Goal: Transaction & Acquisition: Purchase product/service

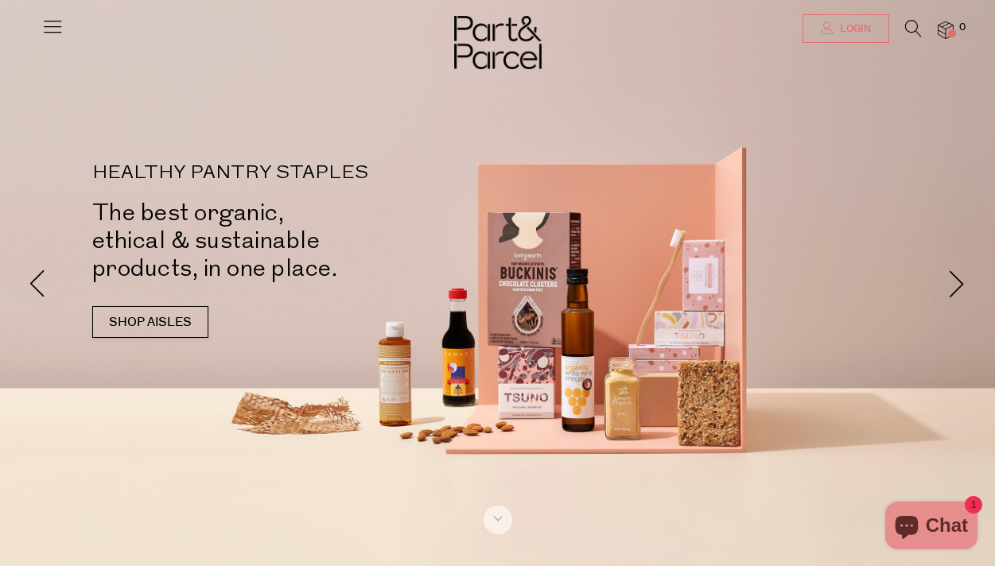
click at [865, 24] on span "Login" at bounding box center [853, 29] width 35 height 14
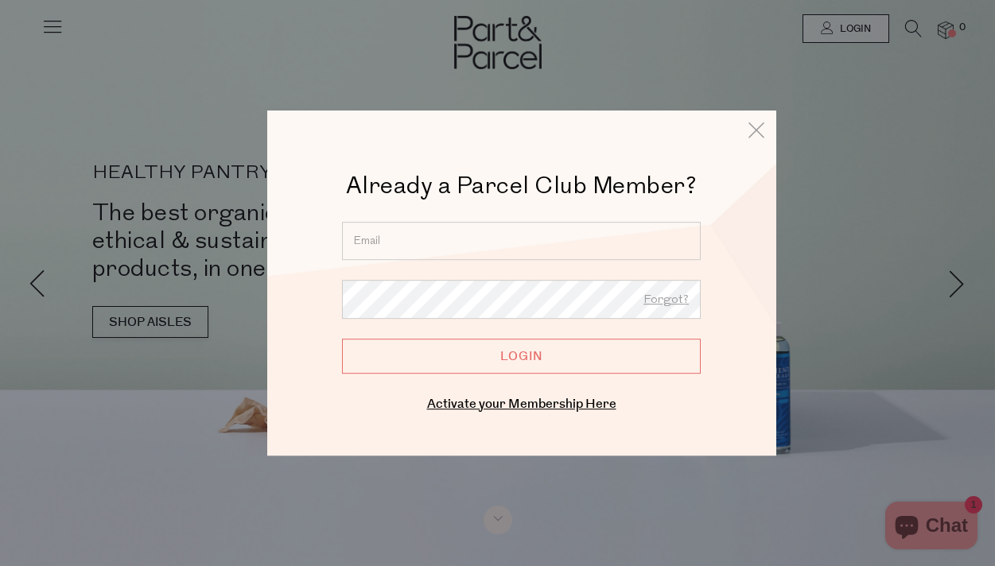
click at [518, 234] on input "email" at bounding box center [521, 241] width 359 height 38
type input "[PERSON_NAME][EMAIL_ADDRESS][PERSON_NAME][DOMAIN_NAME]"
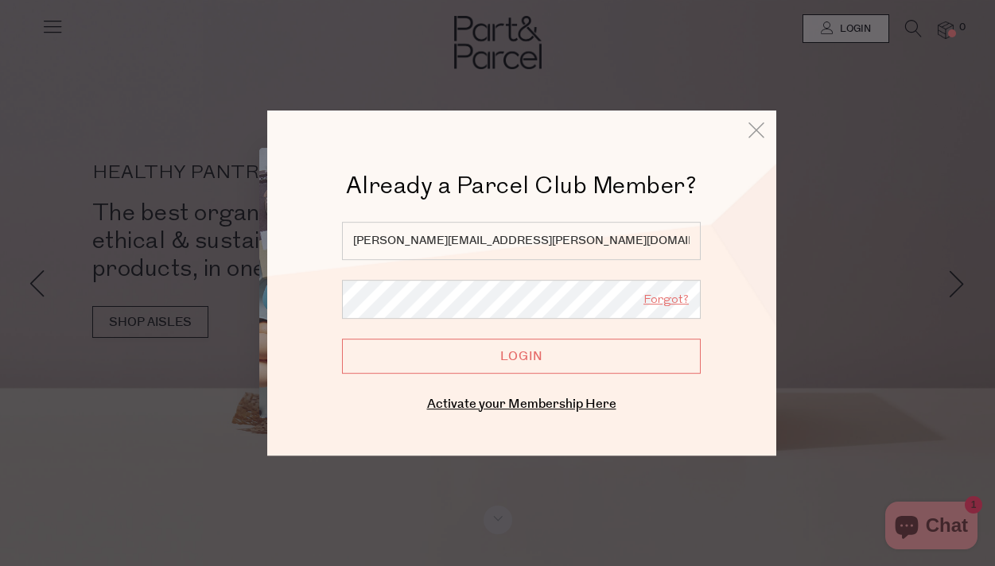
click at [666, 298] on link "Forgot?" at bounding box center [665, 300] width 45 height 21
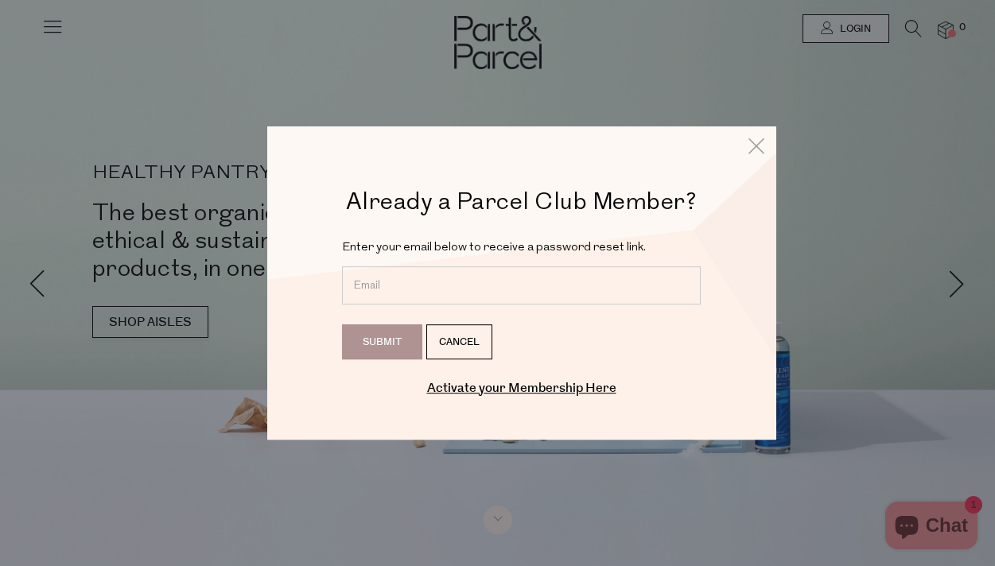
click at [530, 287] on input "email" at bounding box center [521, 285] width 359 height 38
type input "[PERSON_NAME][EMAIL_ADDRESS][PERSON_NAME][DOMAIN_NAME]"
click at [396, 340] on input "Submit" at bounding box center [382, 342] width 80 height 35
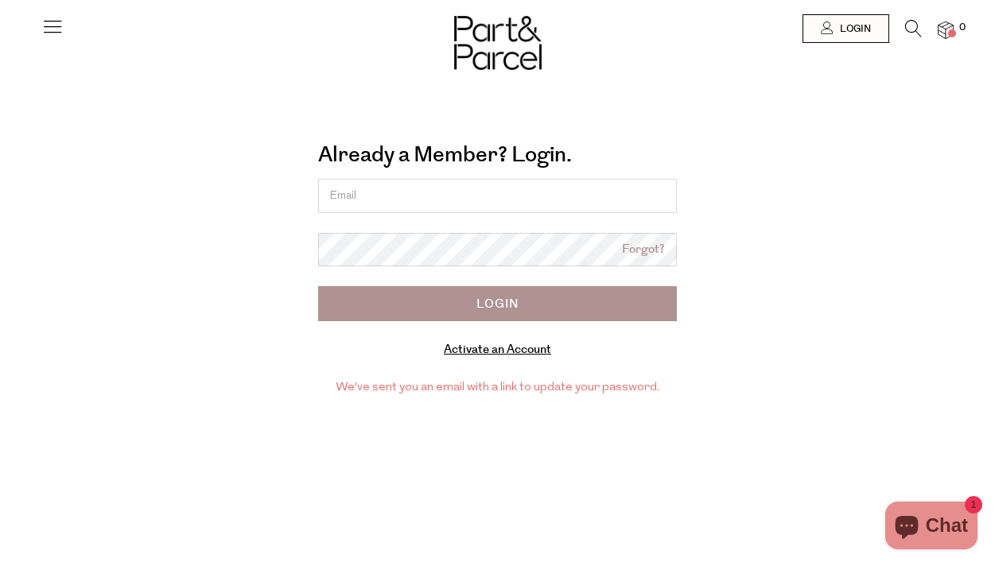
click at [49, 31] on icon at bounding box center [52, 26] width 22 height 22
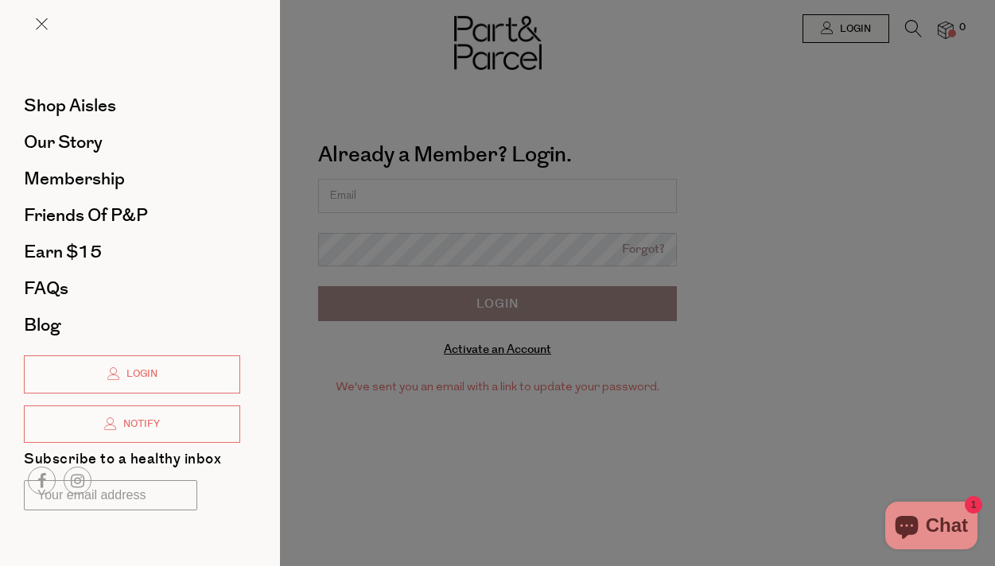
click at [484, 351] on div at bounding box center [497, 283] width 995 height 566
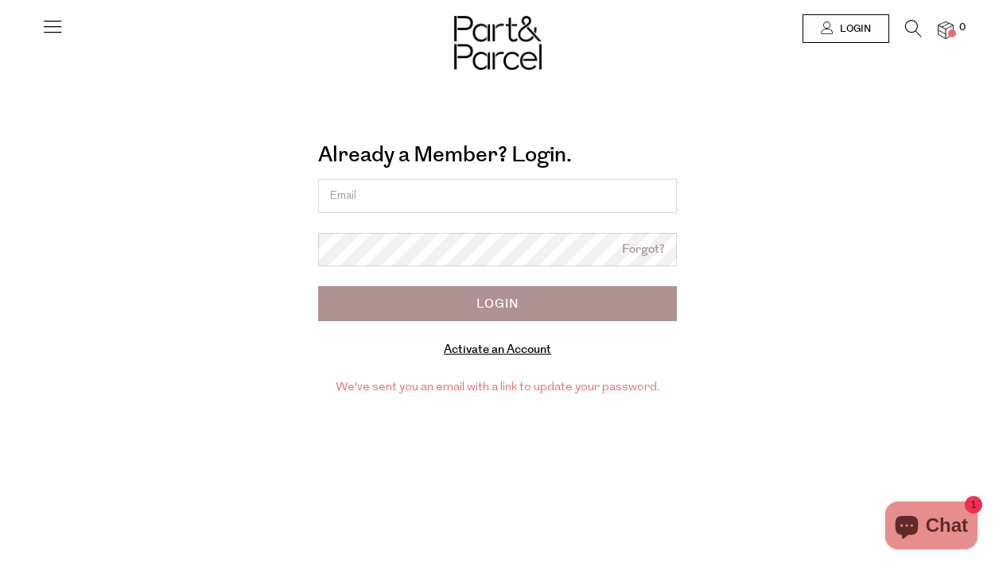
click at [484, 351] on link "Activate an Account" at bounding box center [497, 349] width 107 height 17
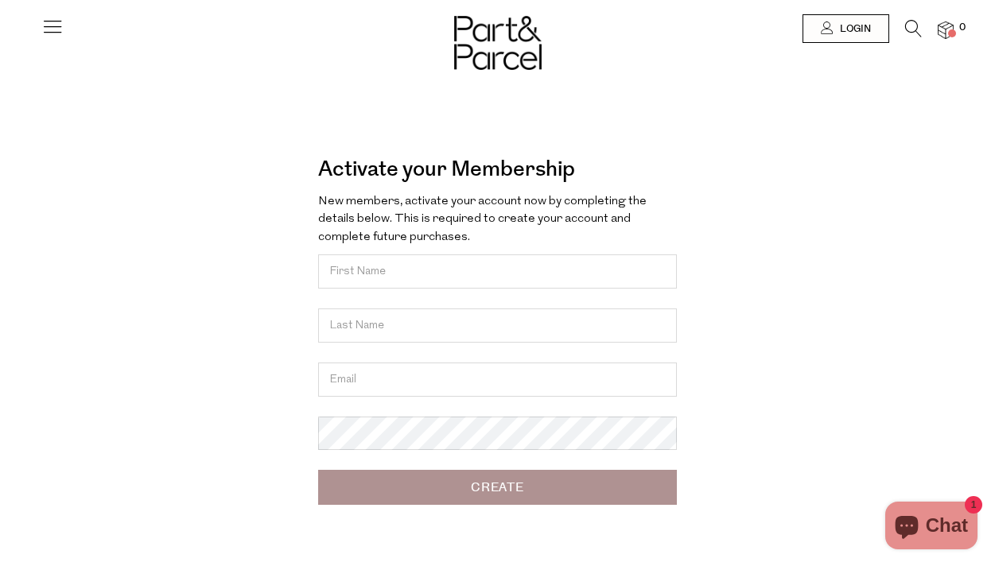
click at [428, 277] on input "text" at bounding box center [497, 272] width 359 height 34
type input "Amy"
type input "Sumithrarachchi"
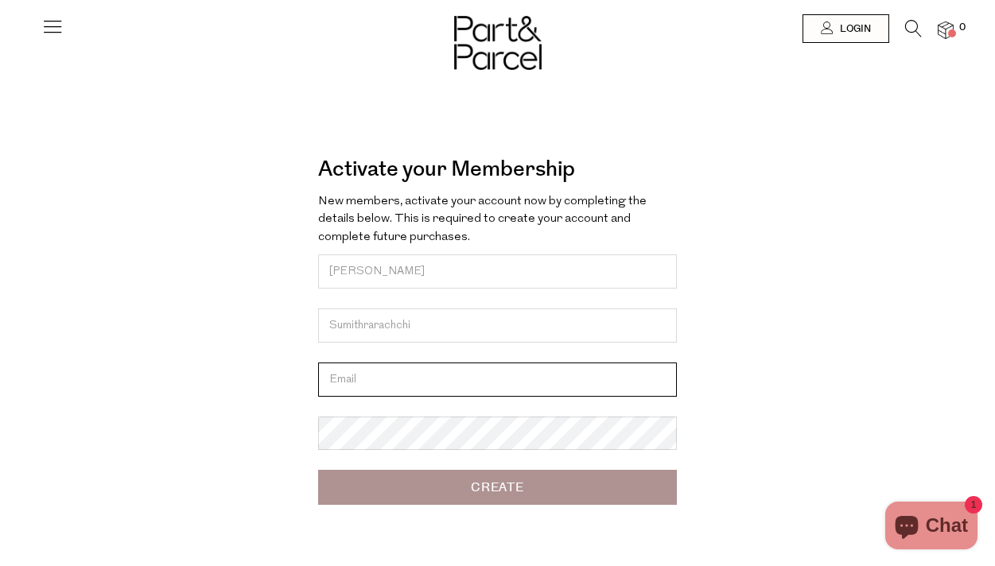
type input "[PERSON_NAME][EMAIL_ADDRESS][PERSON_NAME][DOMAIN_NAME]"
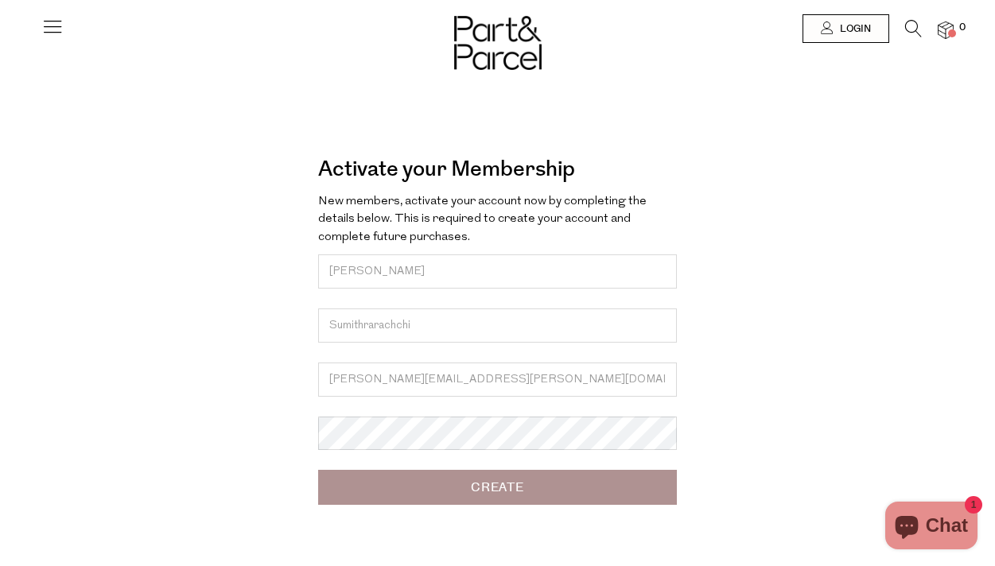
click at [446, 489] on input "Create" at bounding box center [497, 487] width 359 height 35
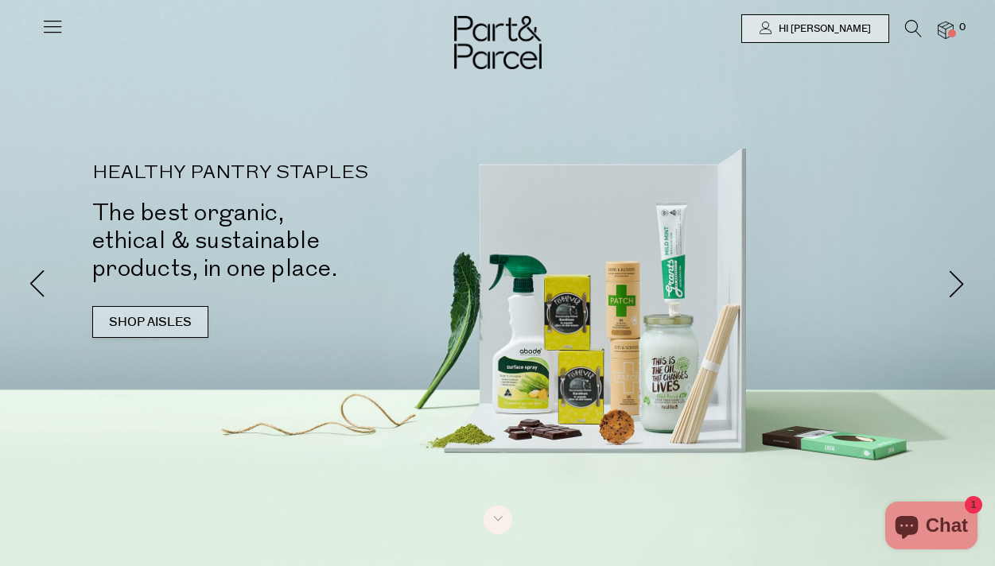
click at [155, 328] on link "SHOP AISLES" at bounding box center [150, 322] width 116 height 32
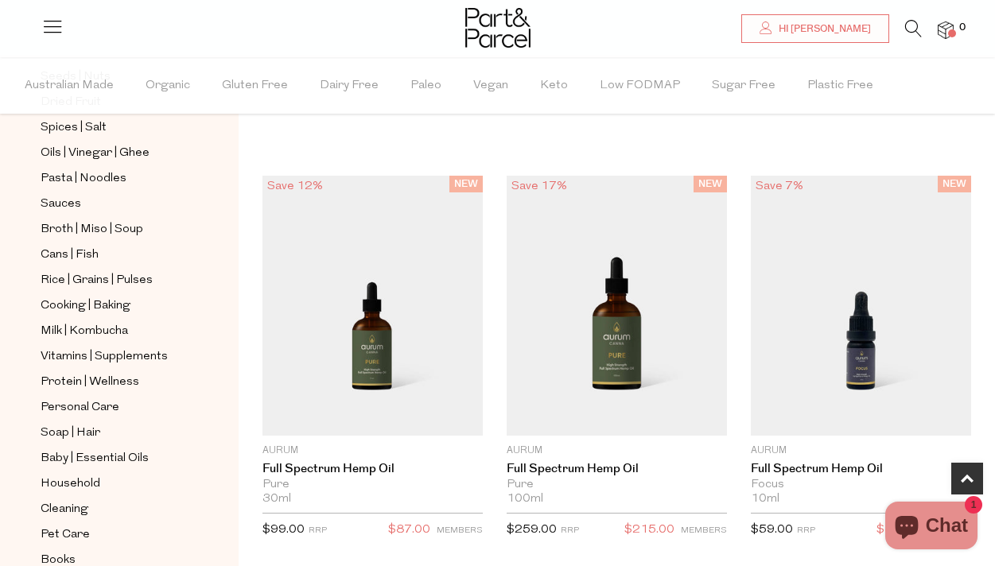
scroll to position [550, 0]
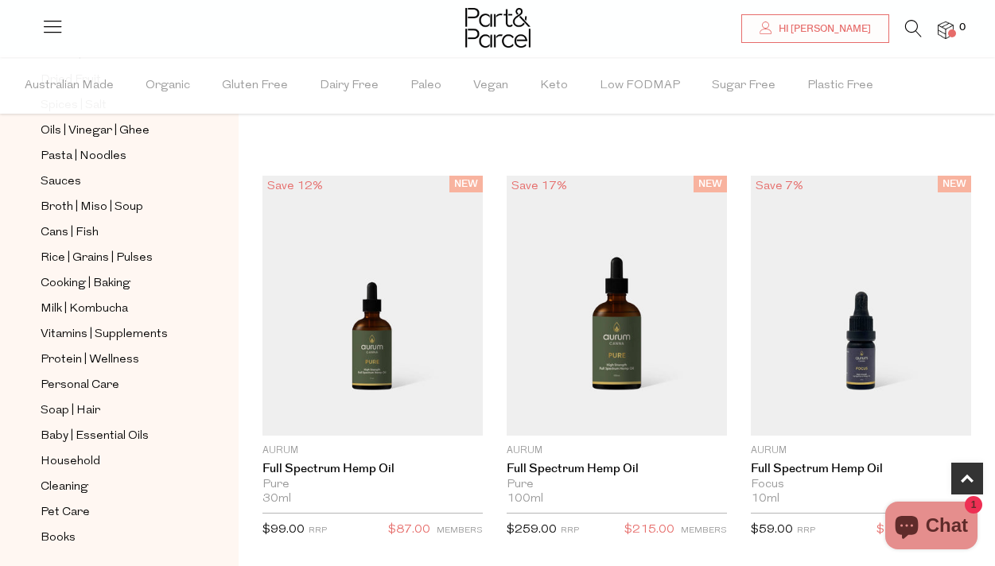
click at [908, 26] on icon at bounding box center [913, 28] width 17 height 17
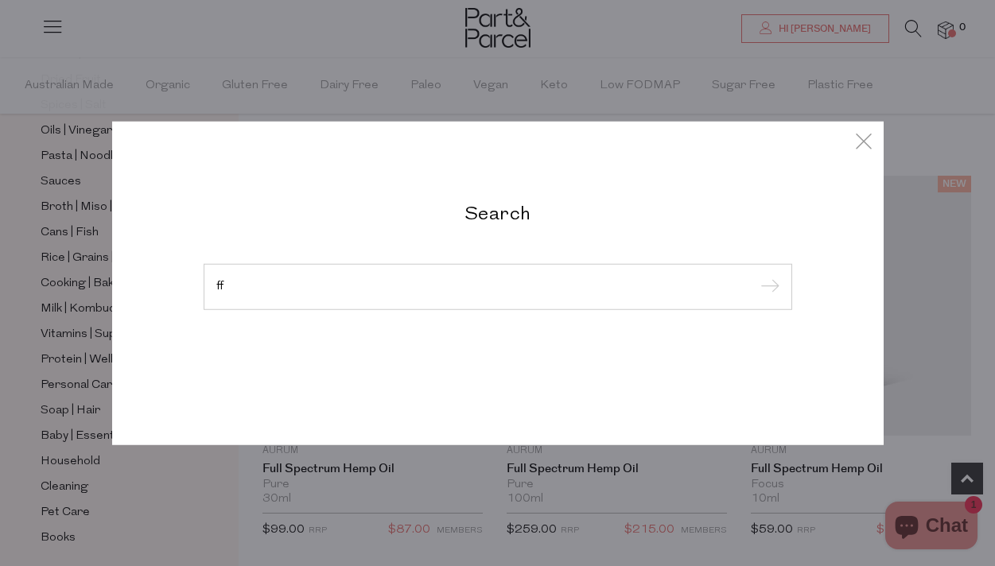
type input "f"
type input "puffed"
click at [756, 276] on input "submit" at bounding box center [768, 288] width 24 height 24
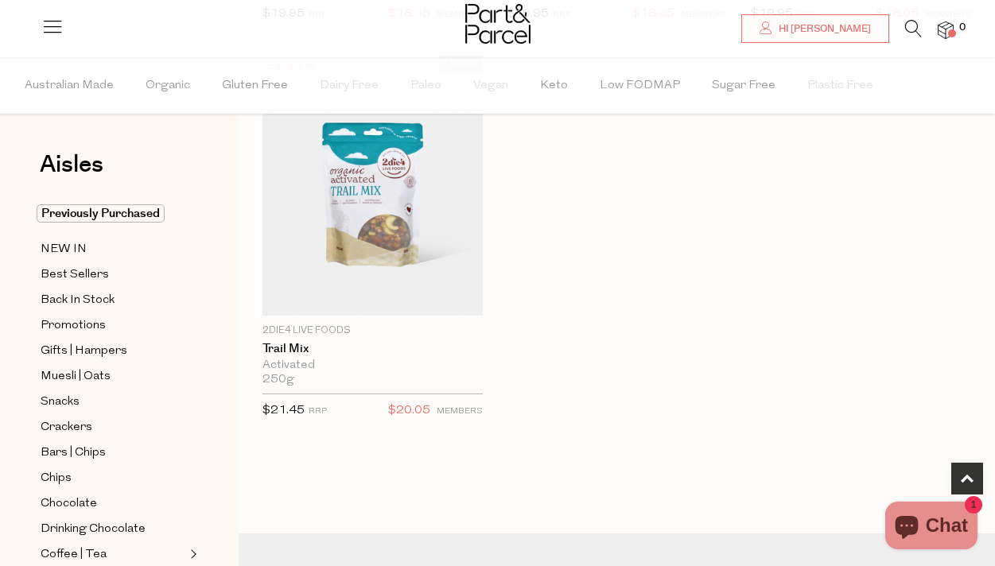
scroll to position [539, 0]
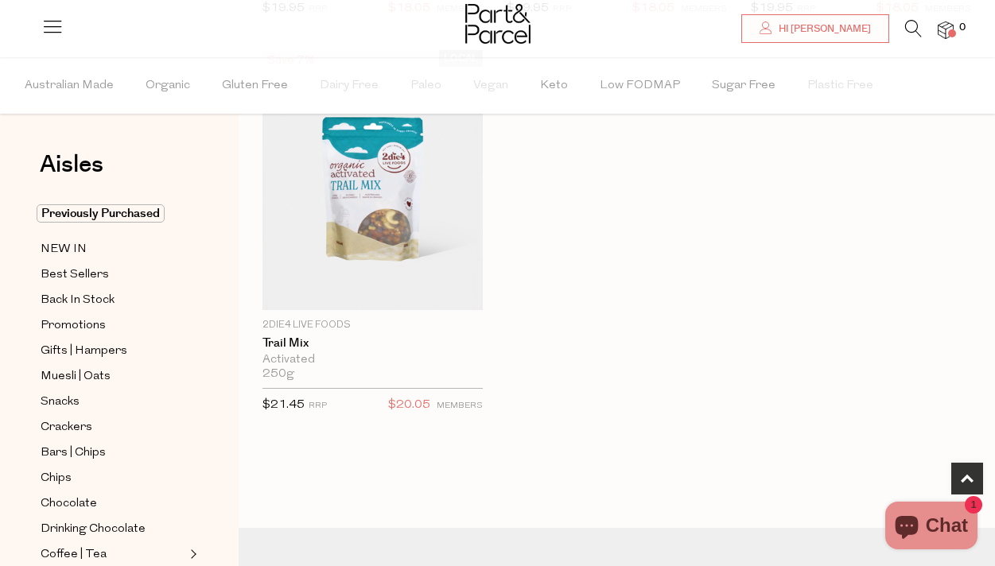
click at [912, 27] on icon at bounding box center [913, 28] width 17 height 17
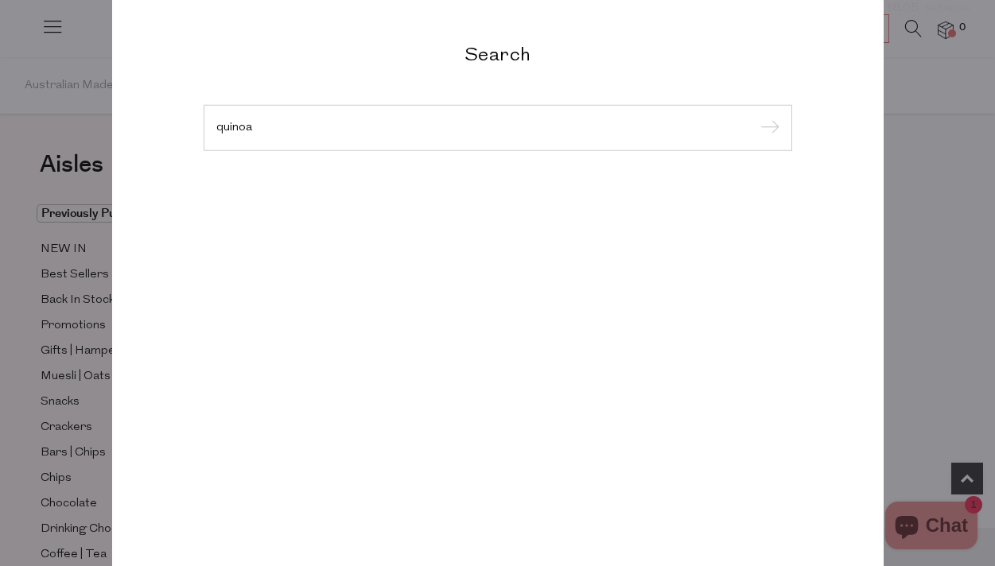
type input "quinoa"
click at [756, 117] on input "submit" at bounding box center [768, 129] width 24 height 24
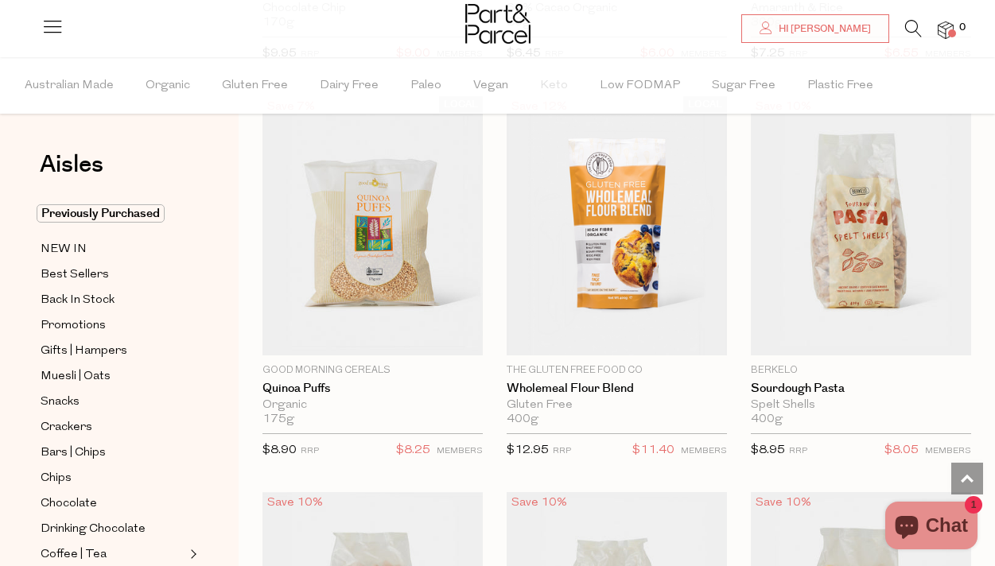
scroll to position [861, 0]
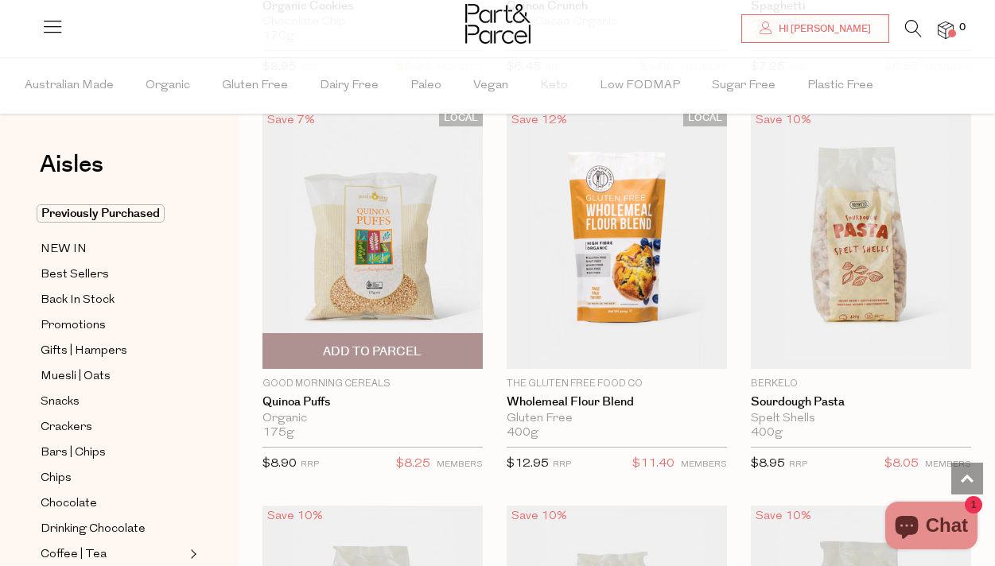
click at [430, 304] on img at bounding box center [372, 240] width 220 height 260
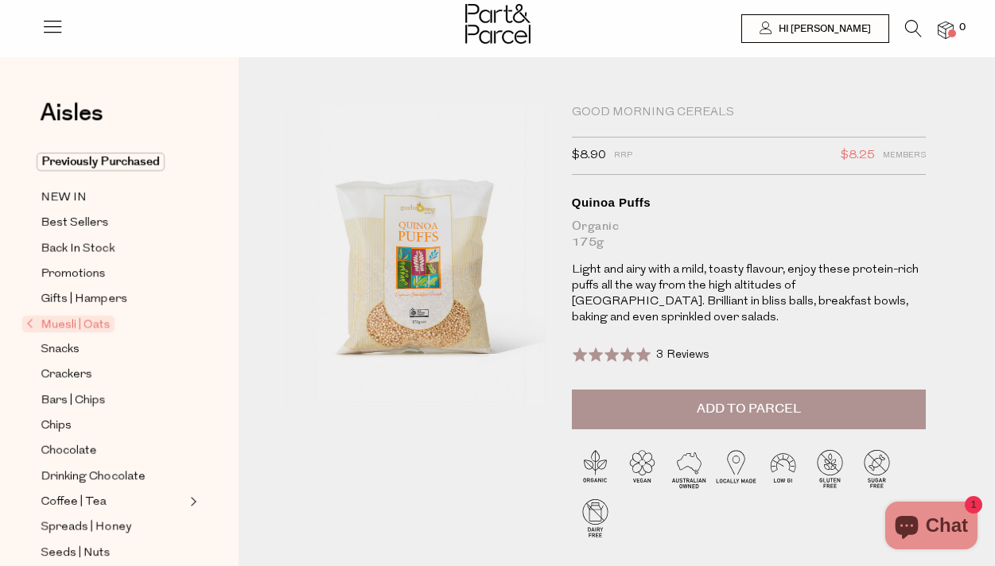
click at [733, 400] on span "Add to Parcel" at bounding box center [749, 409] width 104 height 18
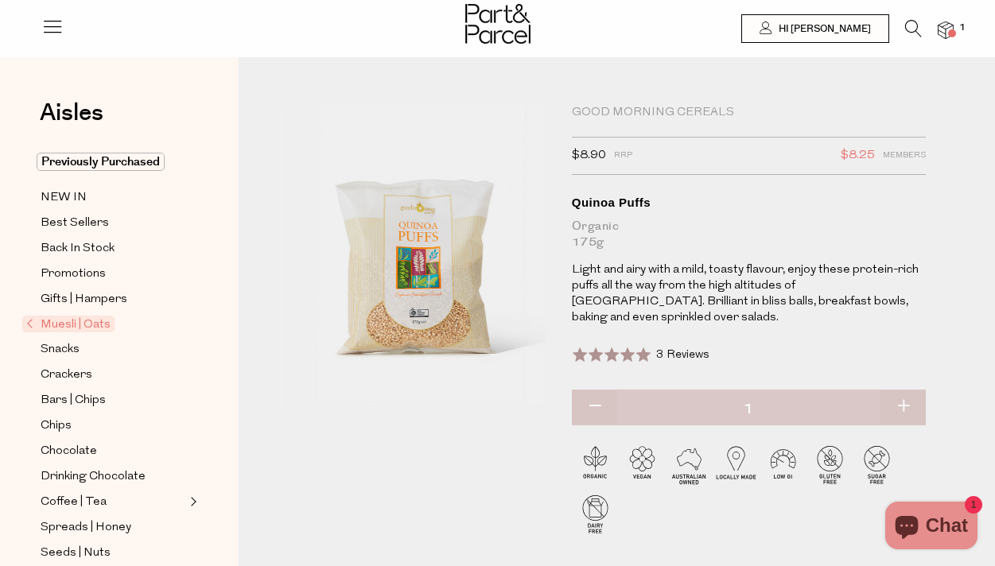
click at [909, 390] on button "button" at bounding box center [902, 407] width 45 height 35
type input "2"
click at [908, 29] on icon at bounding box center [913, 28] width 17 height 17
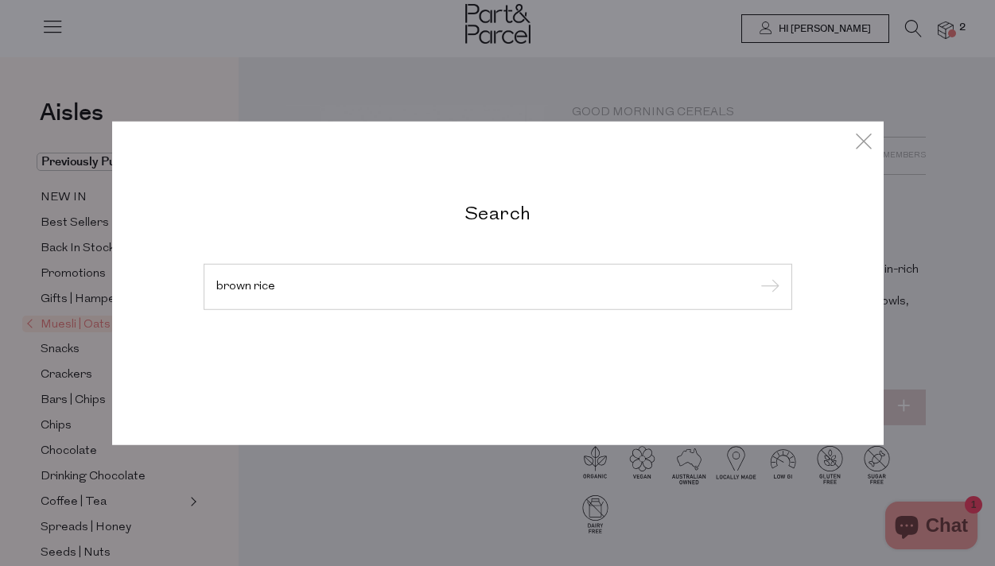
type input "brown rice"
click at [756, 276] on input "submit" at bounding box center [768, 288] width 24 height 24
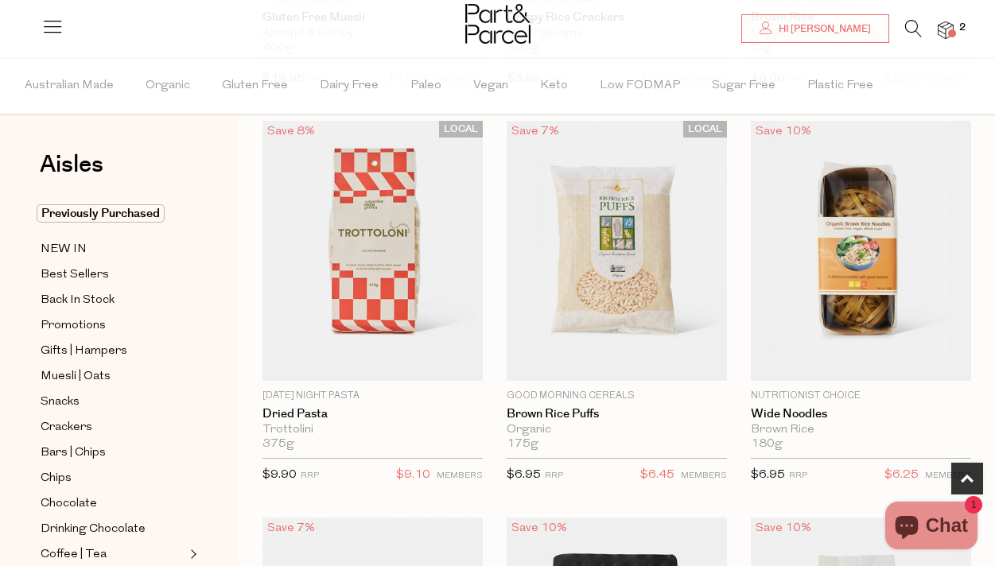
scroll to position [898, 0]
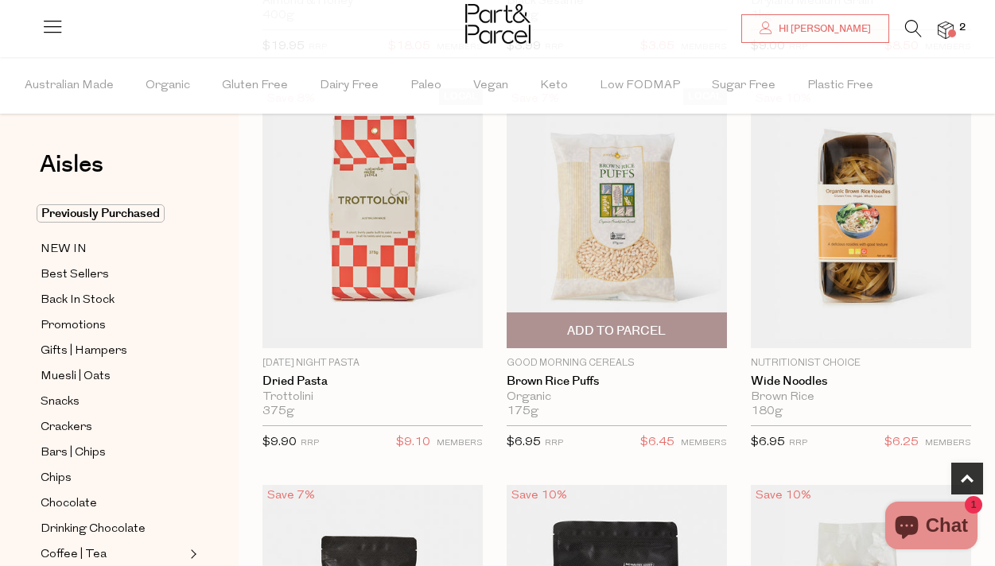
click at [676, 327] on span "Add To Parcel" at bounding box center [616, 330] width 211 height 34
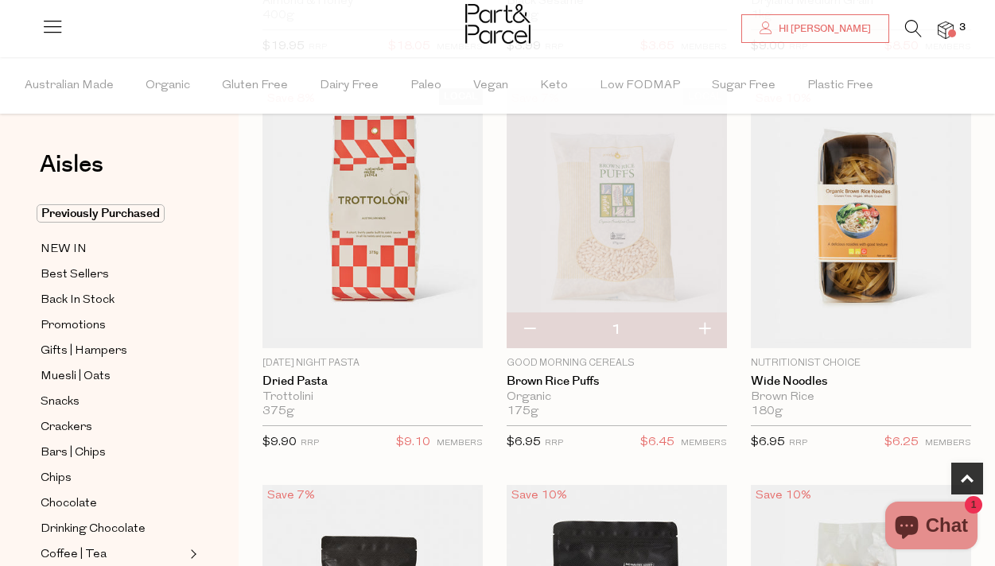
click at [708, 331] on button "button" at bounding box center [704, 330] width 45 height 35
type input "2"
click at [708, 331] on button "button" at bounding box center [704, 330] width 45 height 35
type input "3"
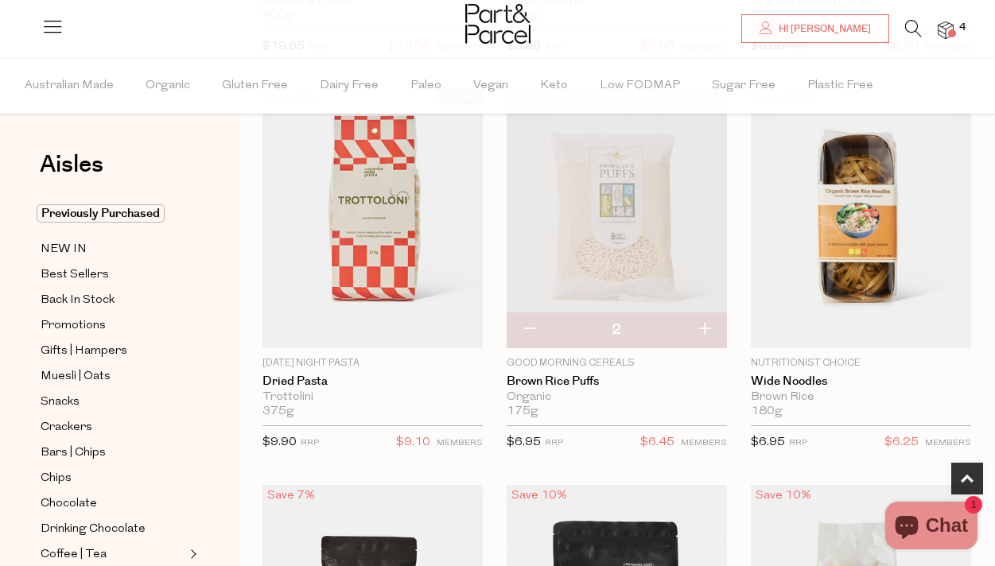
type input "3"
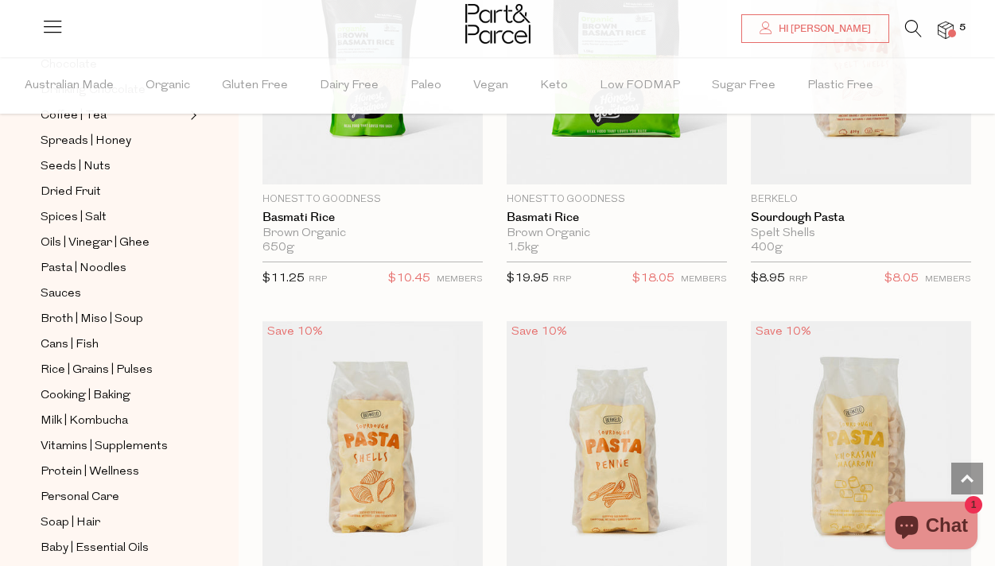
scroll to position [441, 0]
click at [111, 312] on span "Broth | Miso | Soup" at bounding box center [92, 318] width 103 height 19
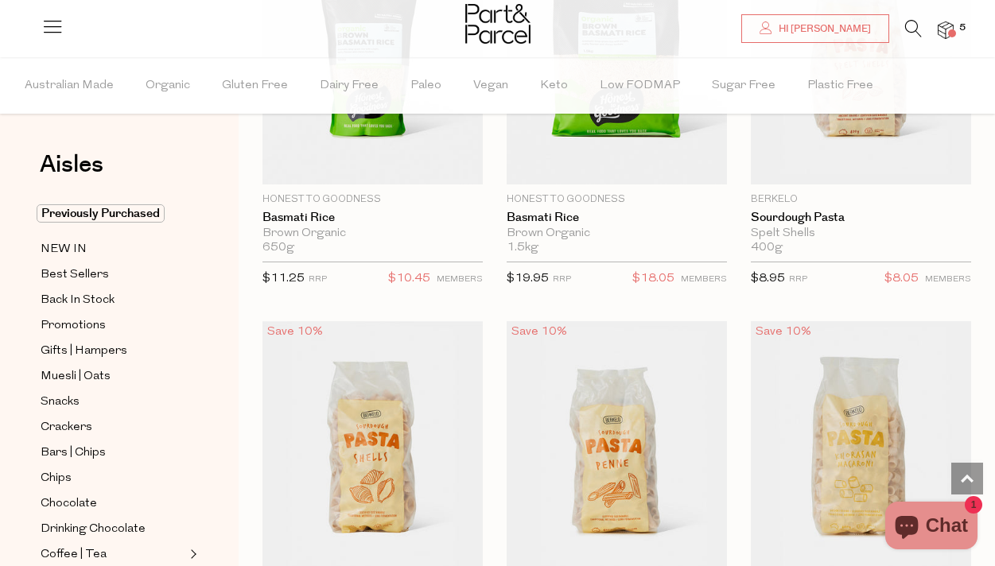
type input "3"
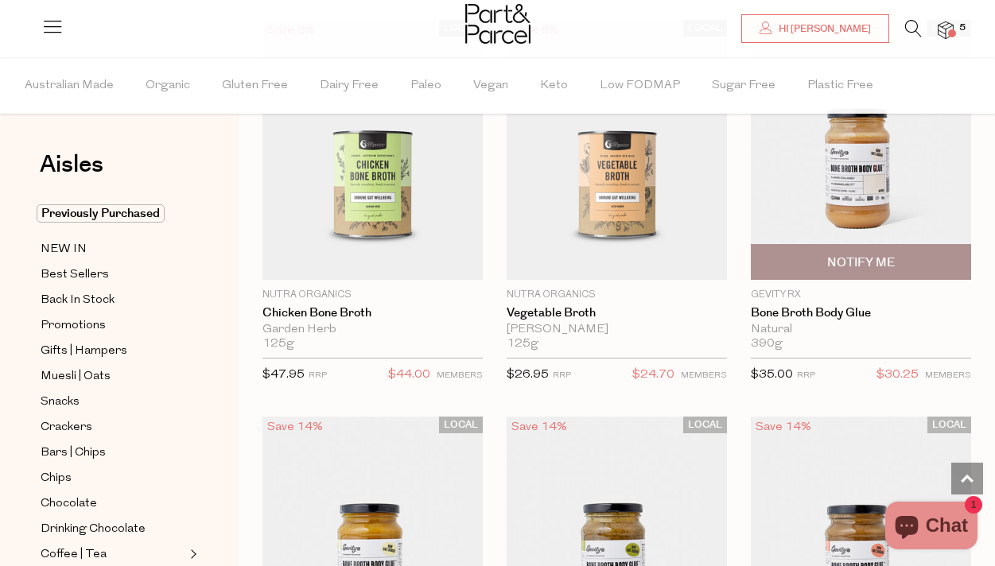
scroll to position [1366, 0]
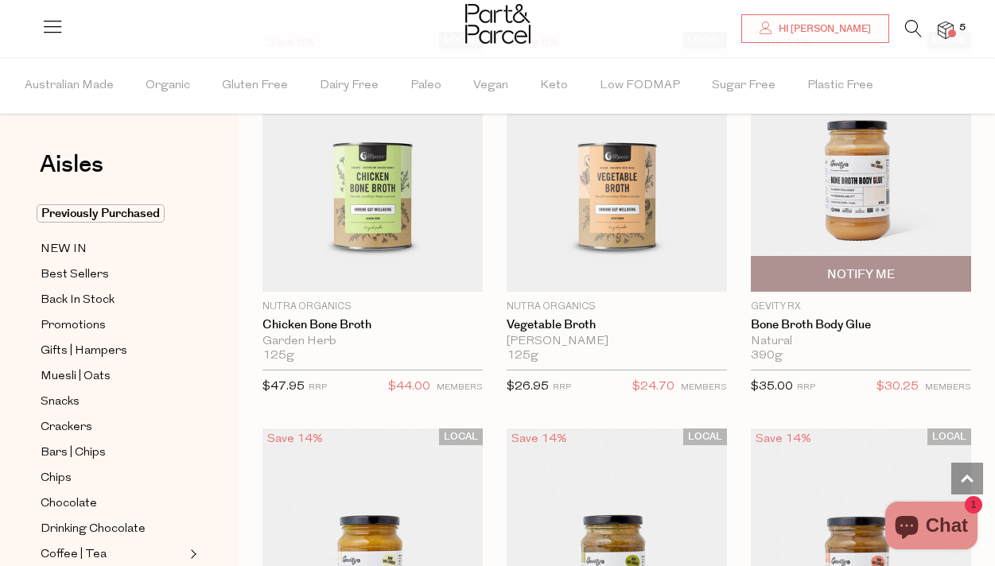
click at [877, 169] on img at bounding box center [861, 162] width 220 height 260
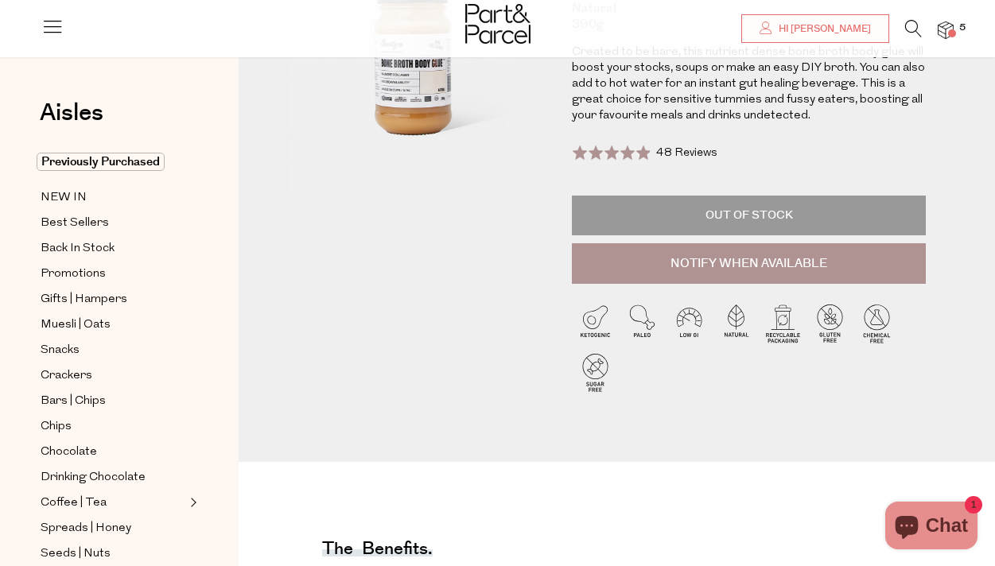
scroll to position [215, 0]
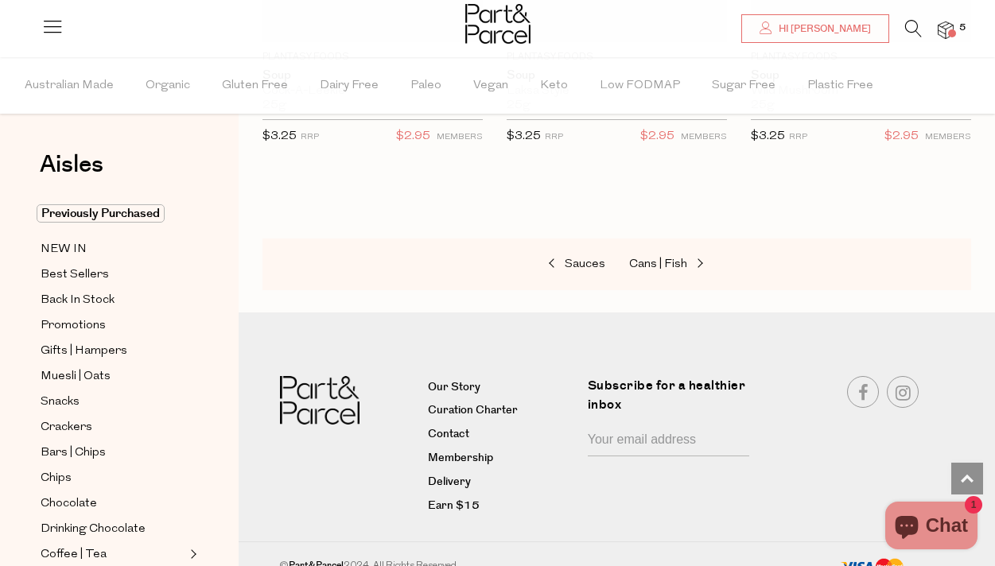
scroll to position [4407, 0]
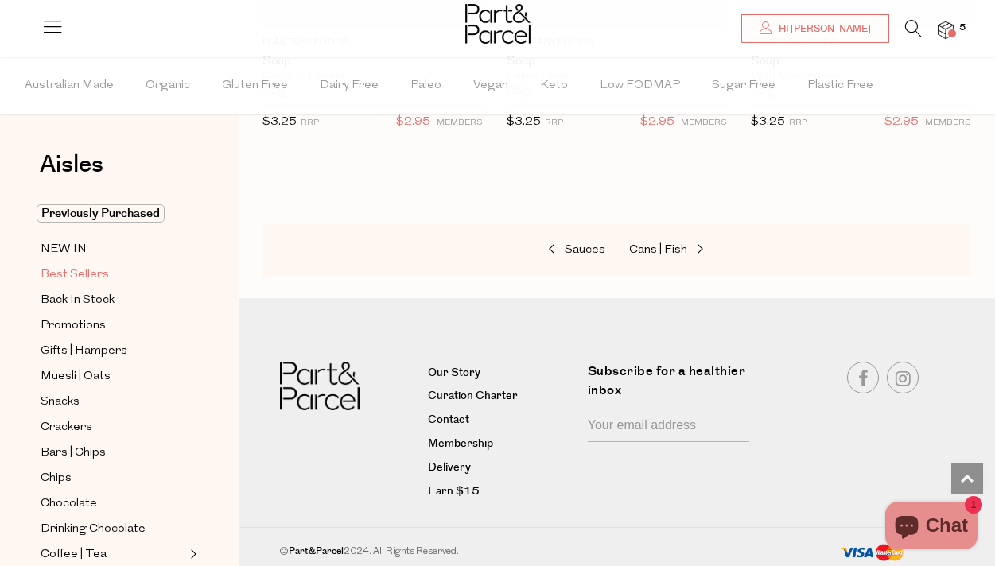
click at [90, 274] on span "Best Sellers" at bounding box center [75, 275] width 68 height 19
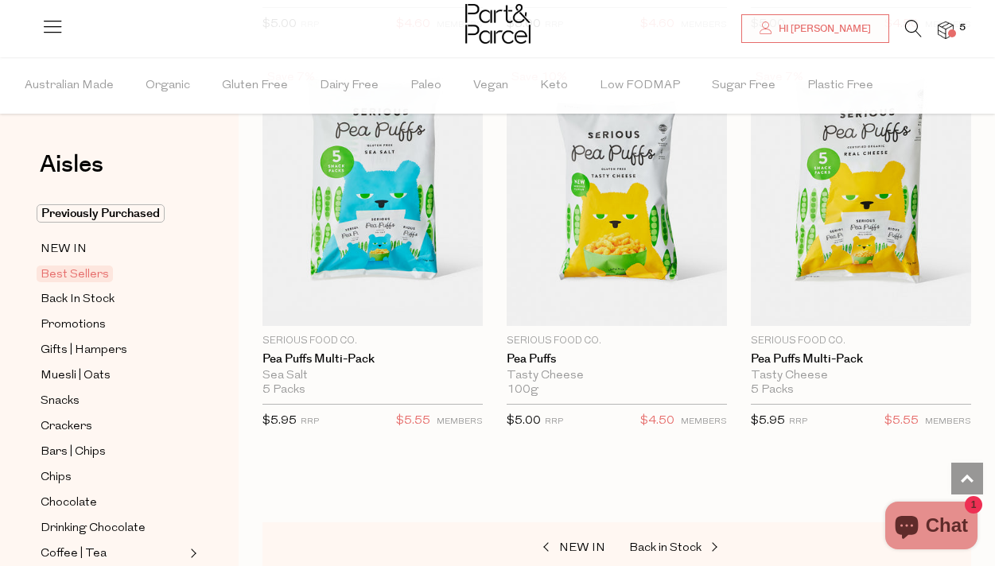
scroll to position [5332, 0]
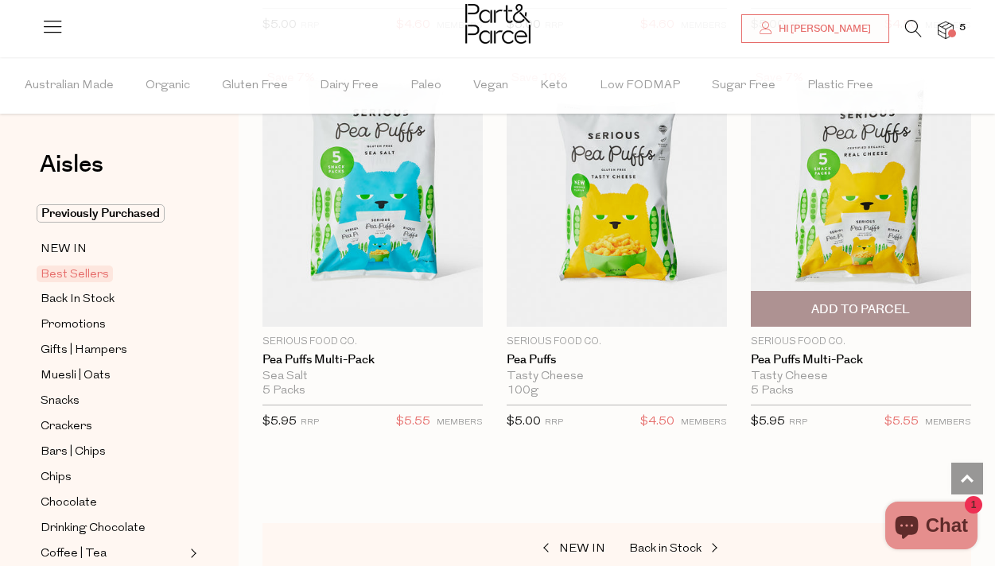
click at [904, 184] on img at bounding box center [861, 198] width 220 height 260
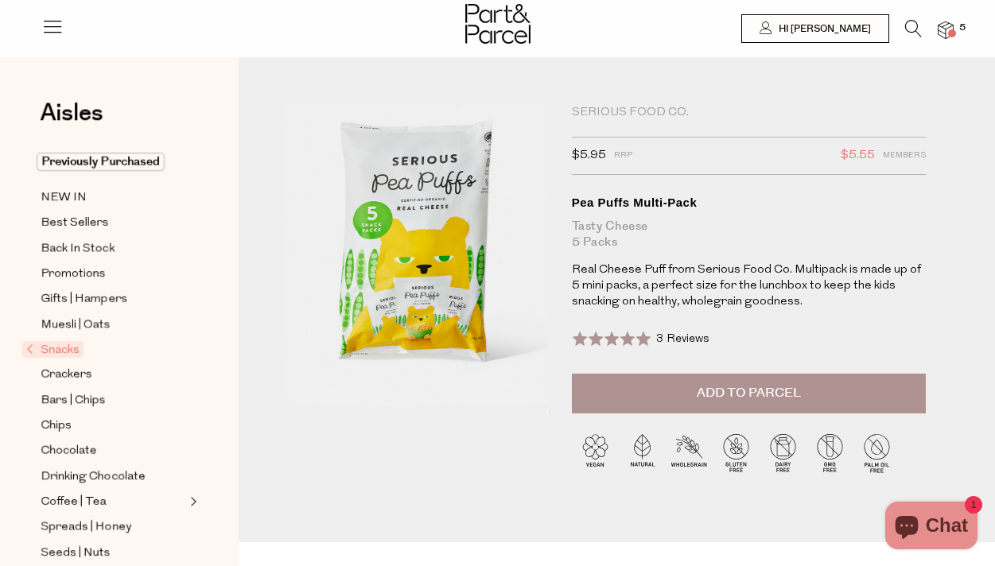
click at [736, 399] on span "Add to Parcel" at bounding box center [749, 393] width 104 height 18
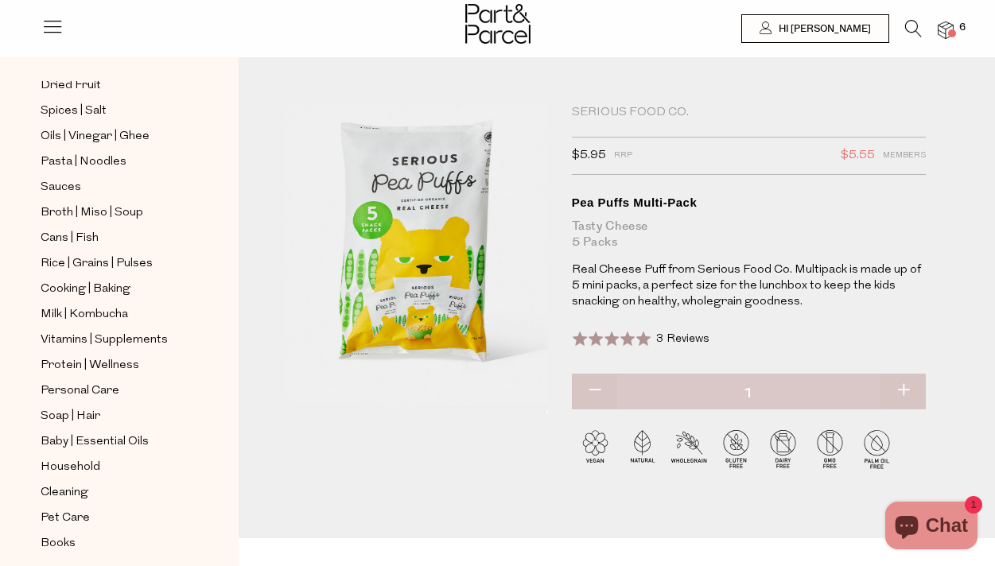
scroll to position [506, 0]
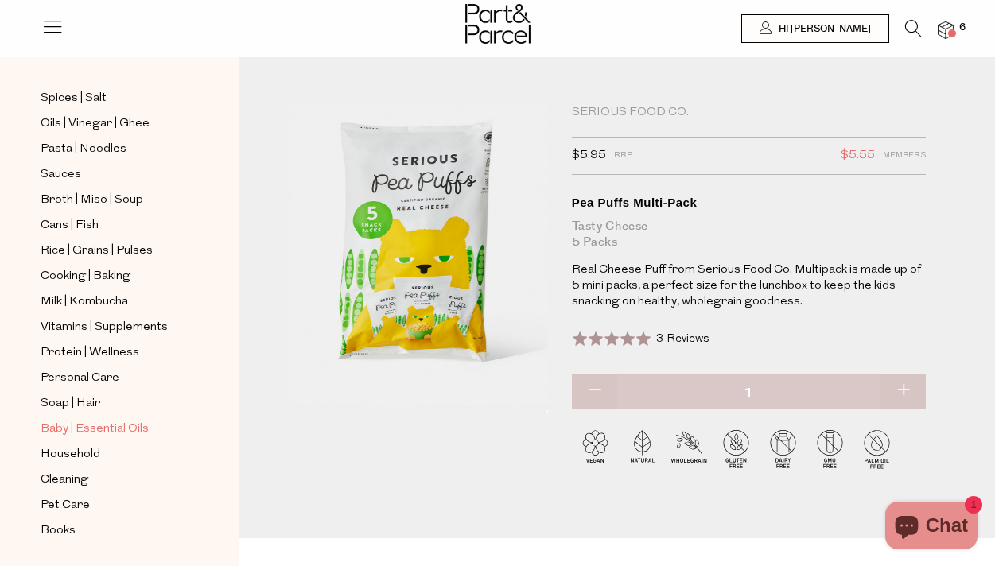
click at [90, 426] on span "Baby | Essential Oils" at bounding box center [95, 429] width 108 height 19
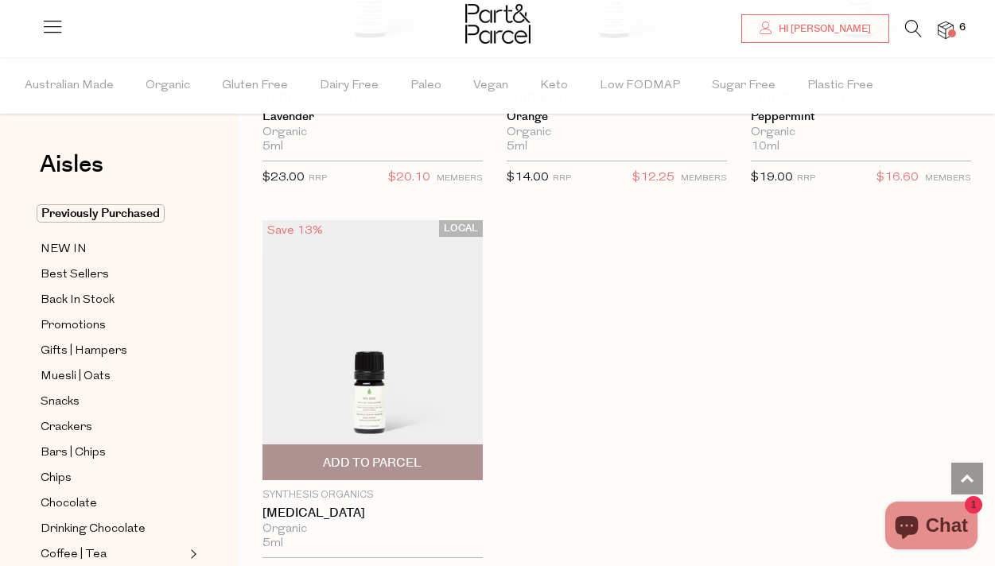
scroll to position [1973, 0]
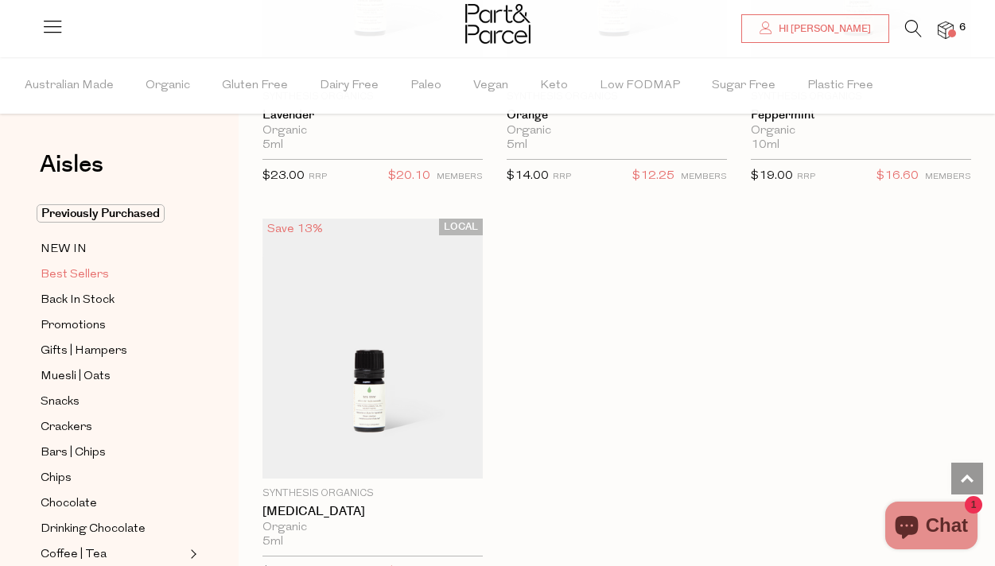
click at [80, 278] on span "Best Sellers" at bounding box center [75, 275] width 68 height 19
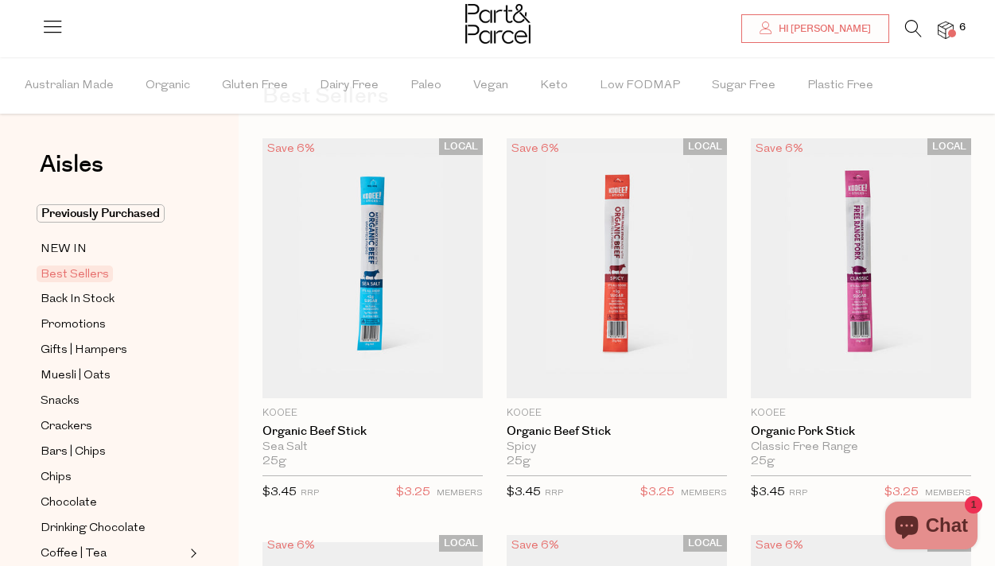
scroll to position [64, 0]
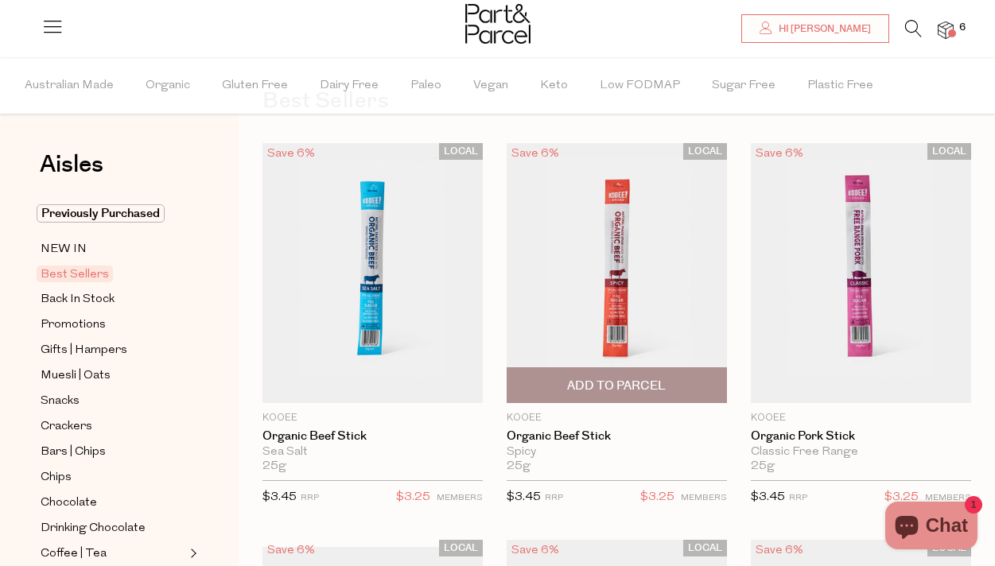
click at [653, 385] on span "Add To Parcel" at bounding box center [616, 386] width 99 height 17
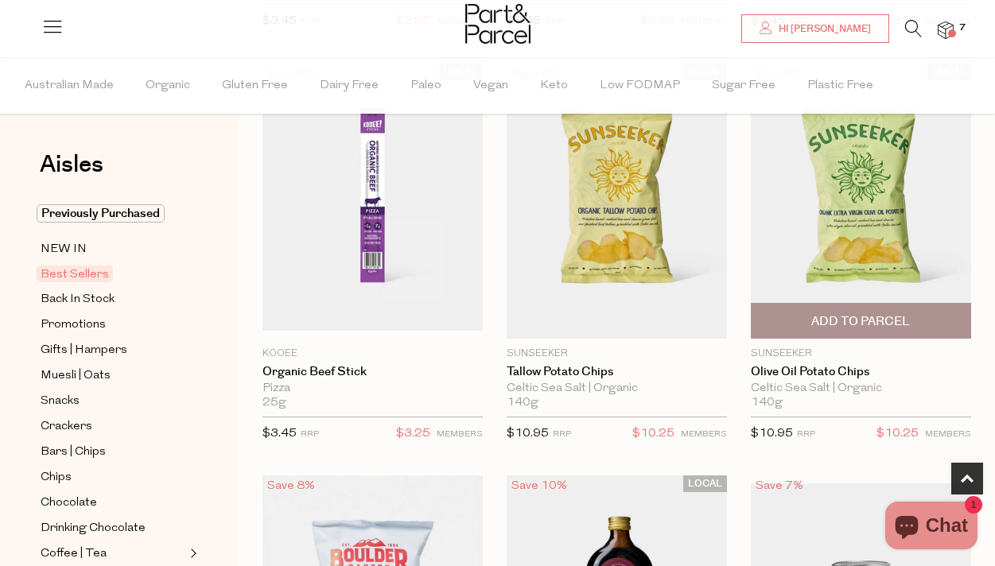
scroll to position [547, 0]
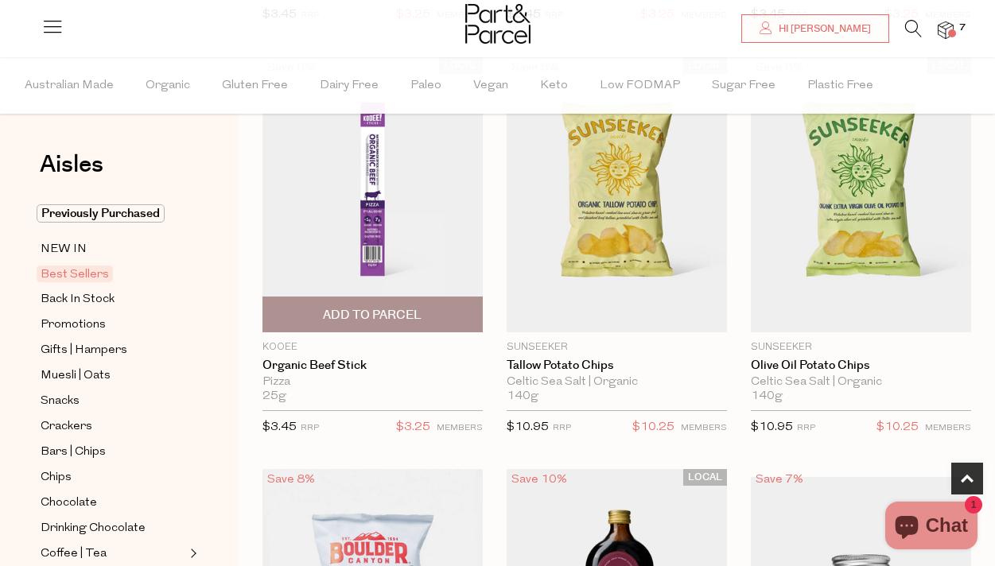
click at [419, 318] on span "Add To Parcel" at bounding box center [372, 315] width 99 height 17
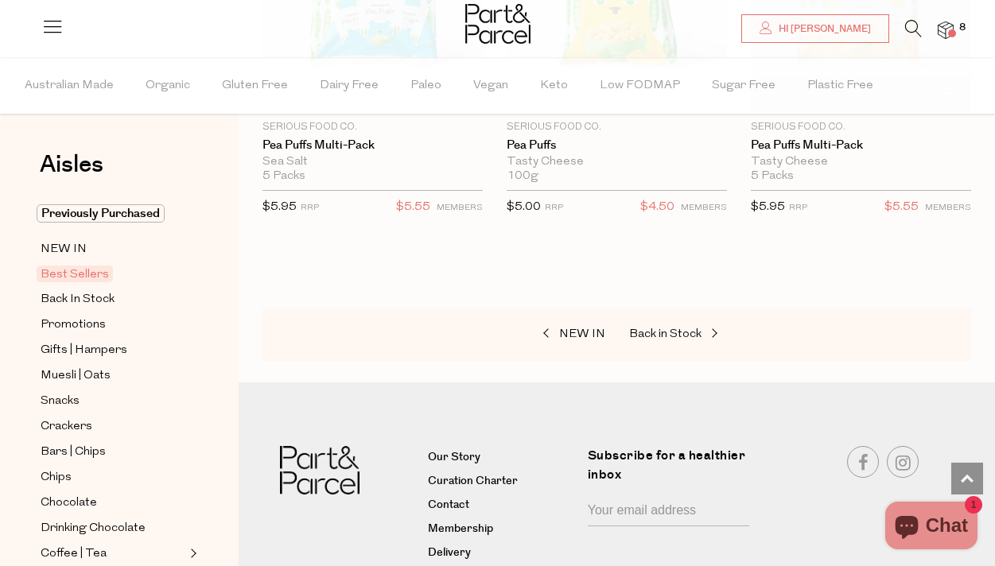
scroll to position [5550, 0]
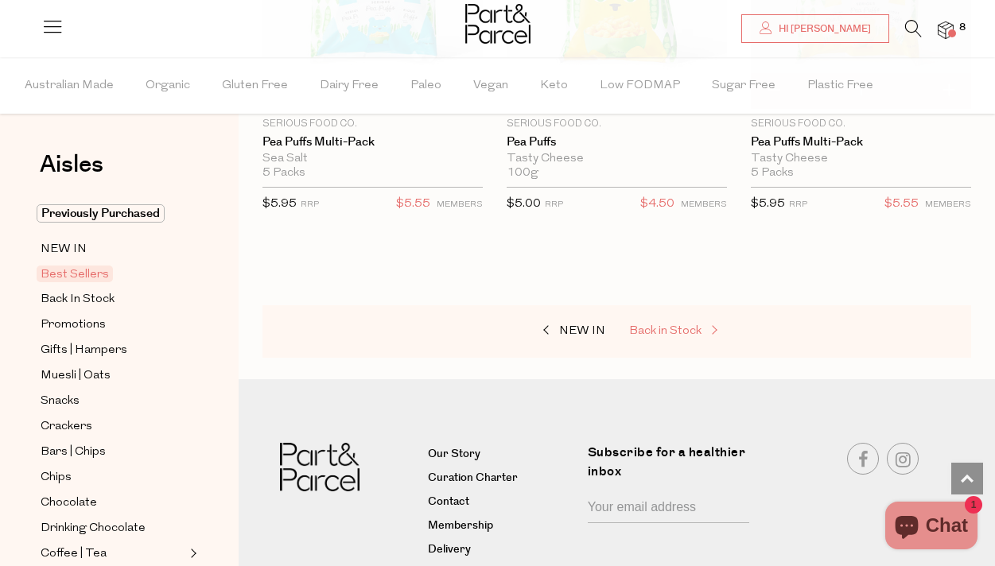
click at [674, 325] on span "Back in Stock" at bounding box center [665, 331] width 72 height 12
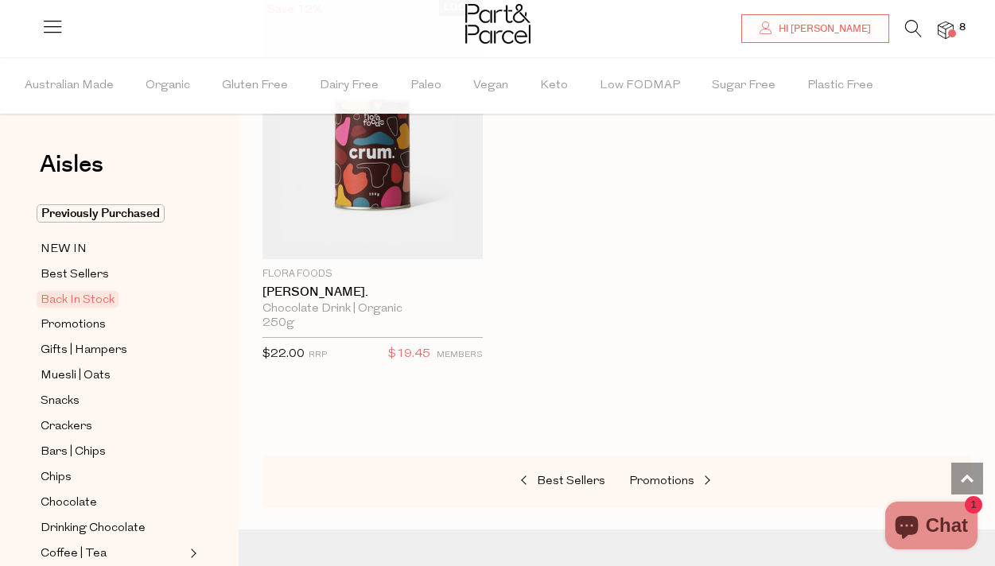
scroll to position [1431, 0]
click at [69, 406] on span "Snacks" at bounding box center [60, 401] width 39 height 19
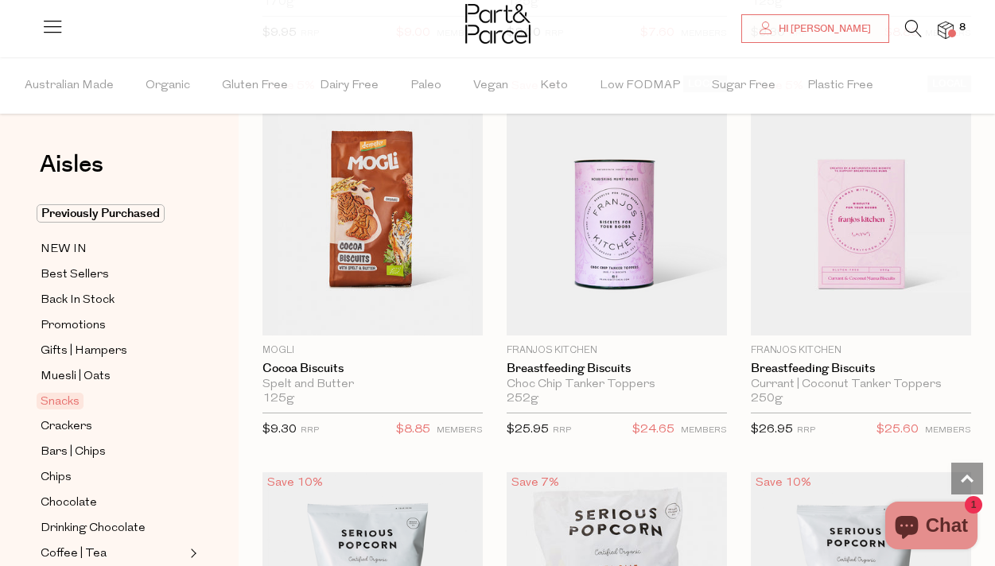
scroll to position [5308, 0]
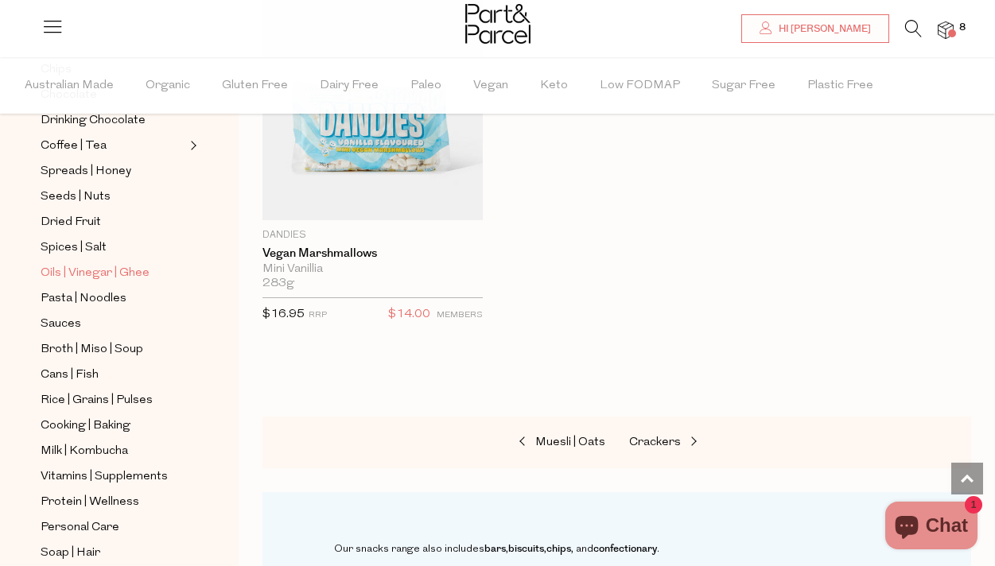
scroll to position [412, 0]
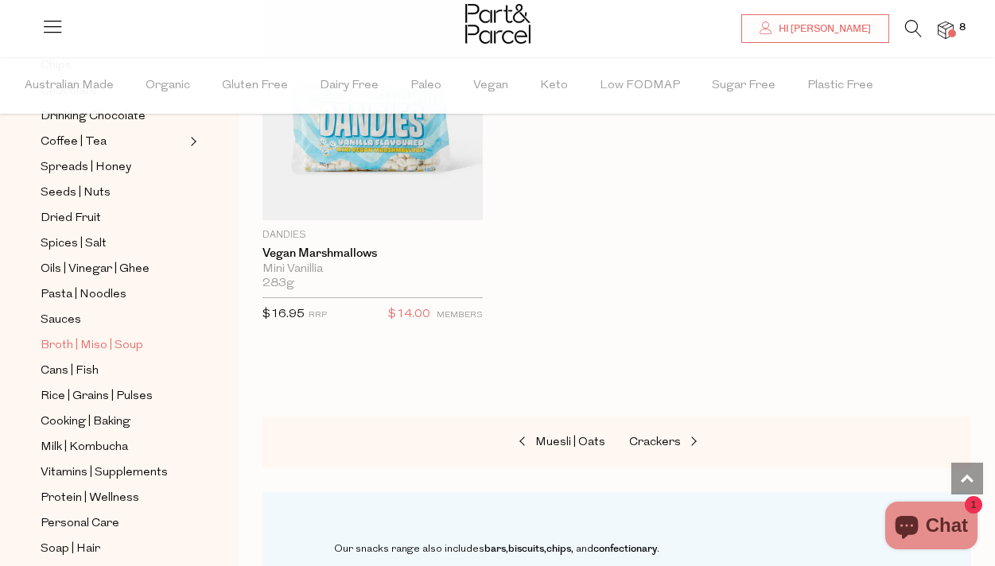
click at [72, 348] on span "Broth | Miso | Soup" at bounding box center [92, 345] width 103 height 19
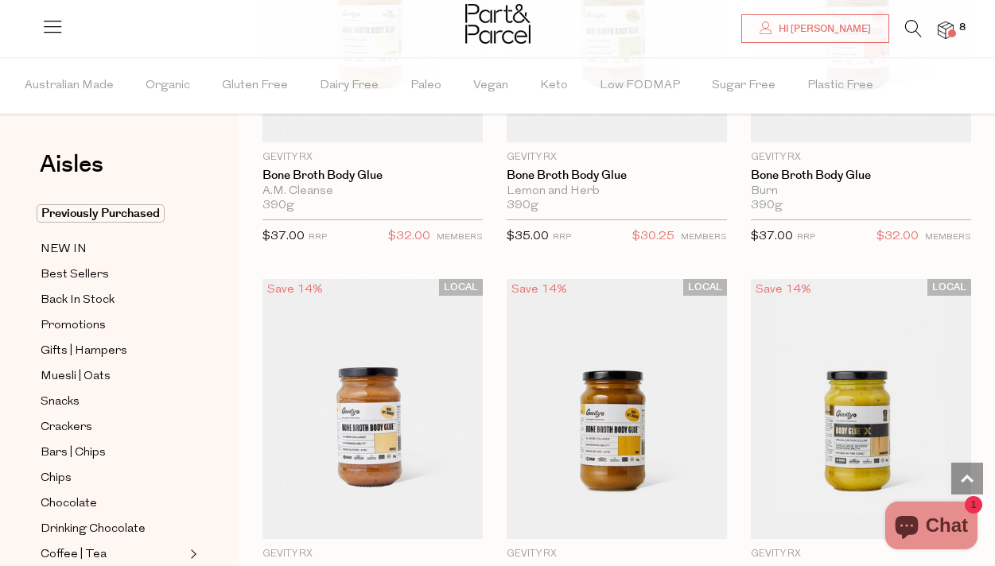
scroll to position [1918, 0]
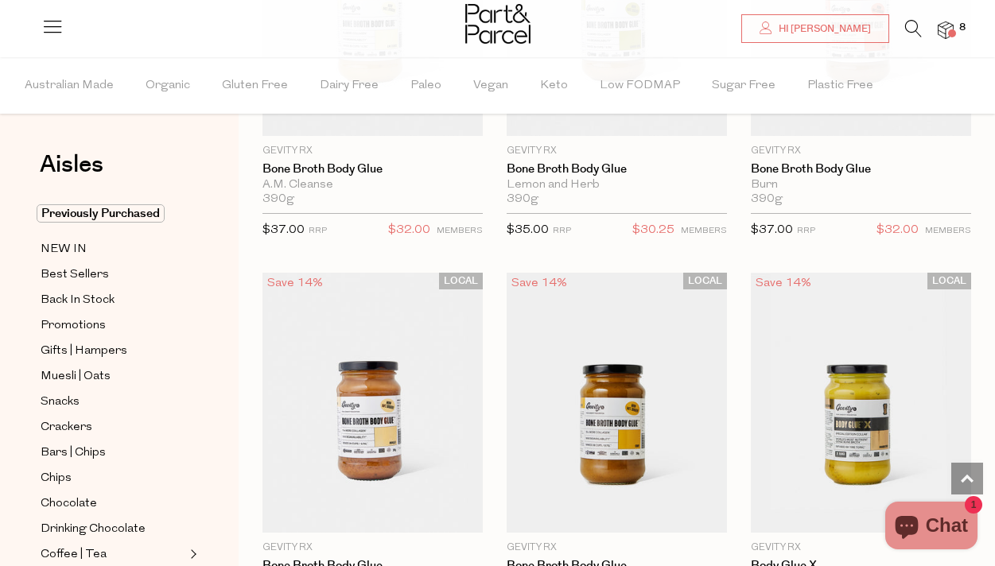
click at [940, 36] on img at bounding box center [946, 30] width 16 height 18
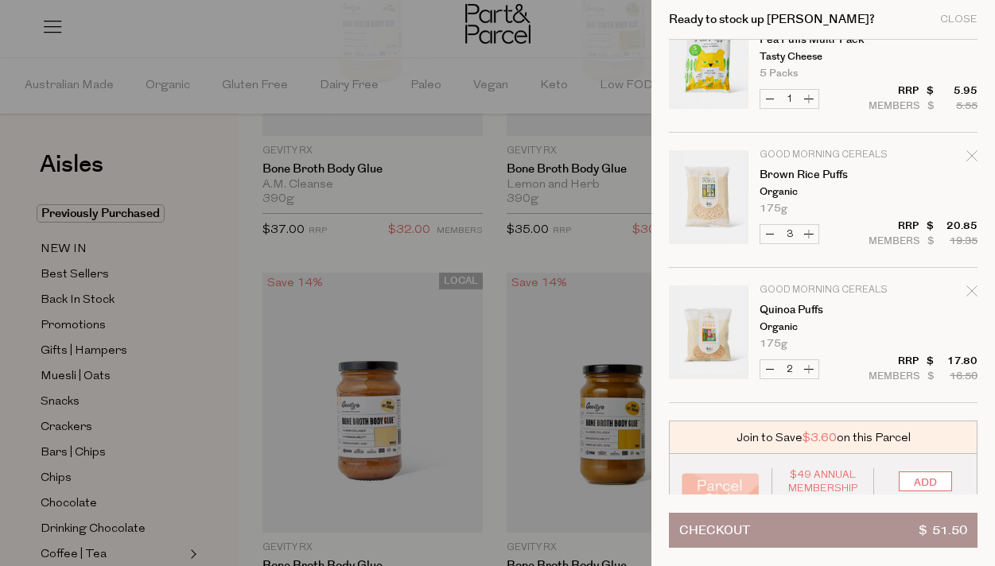
scroll to position [360, 0]
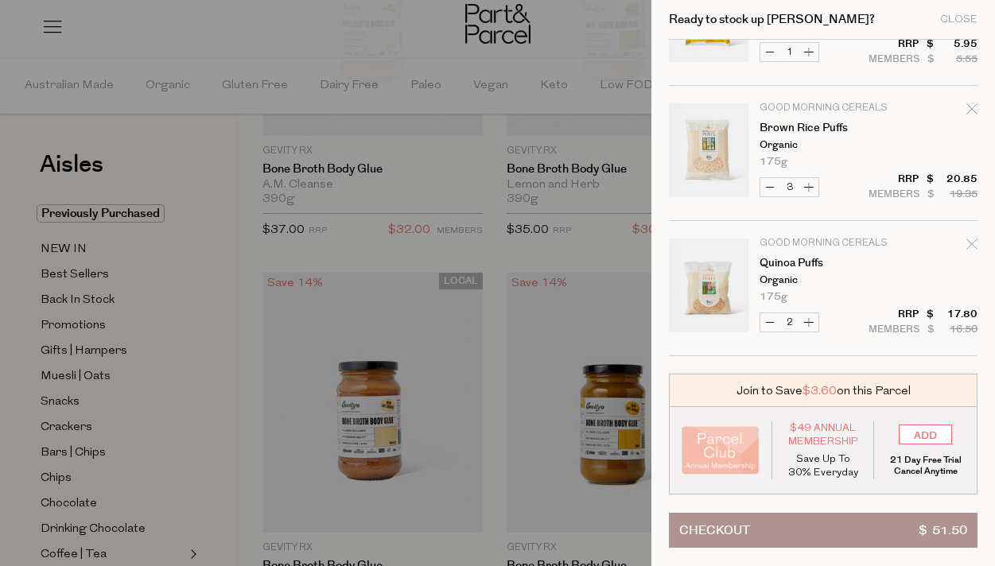
click at [337, 25] on div at bounding box center [497, 283] width 995 height 566
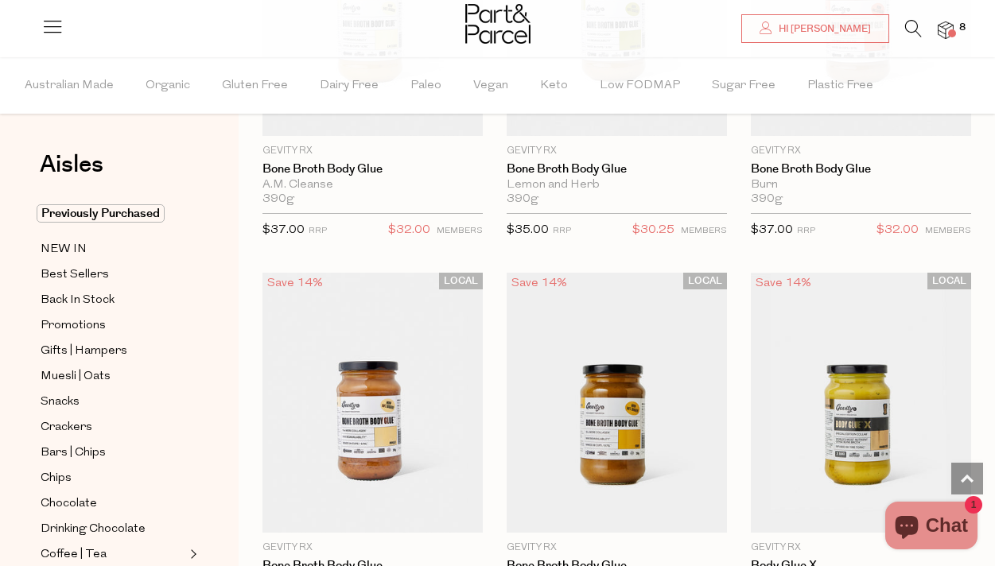
click at [49, 28] on icon at bounding box center [52, 26] width 22 height 22
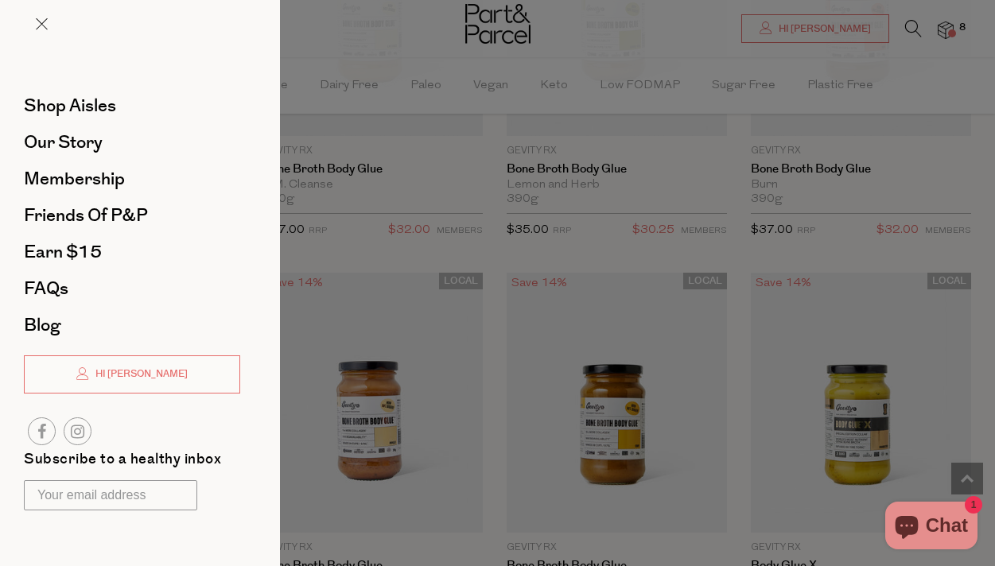
click at [351, 51] on div at bounding box center [497, 283] width 995 height 566
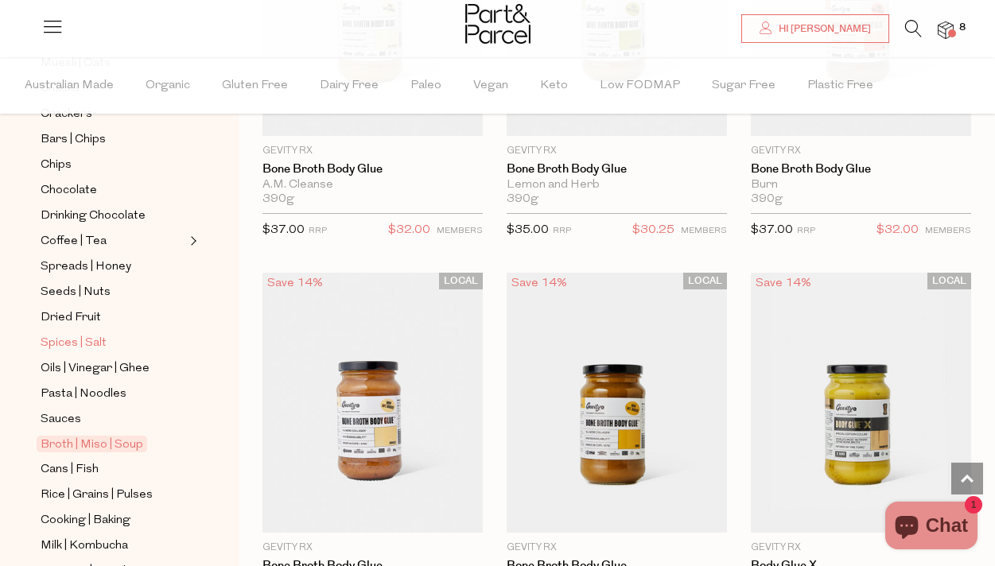
scroll to position [317, 0]
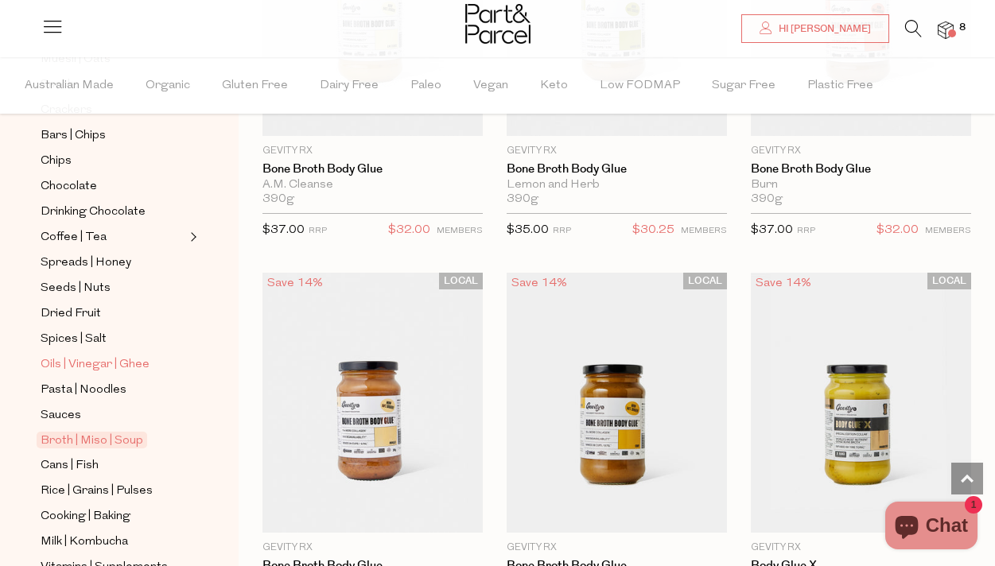
click at [130, 367] on span "Oils | Vinegar | Ghee" at bounding box center [95, 365] width 109 height 19
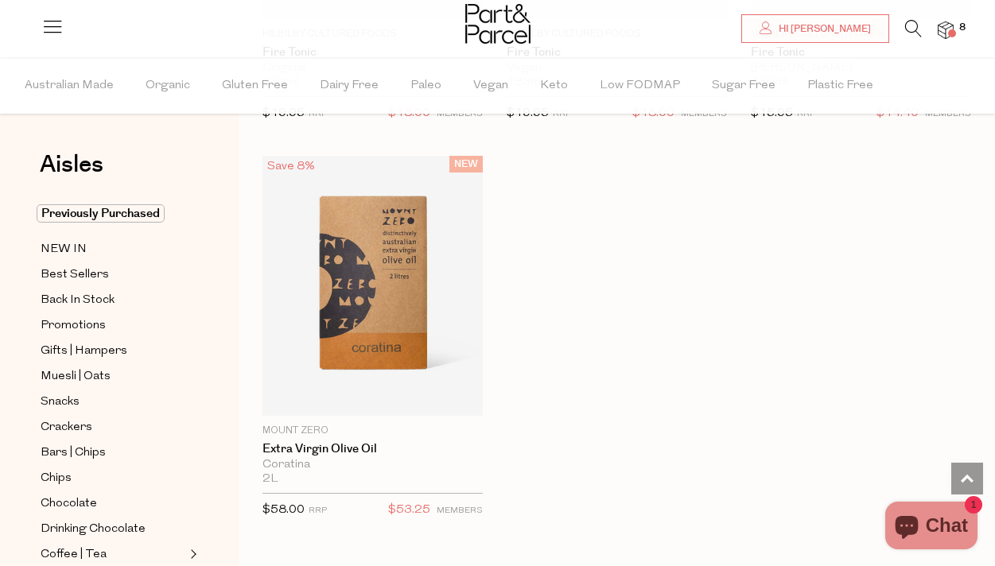
scroll to position [6472, 0]
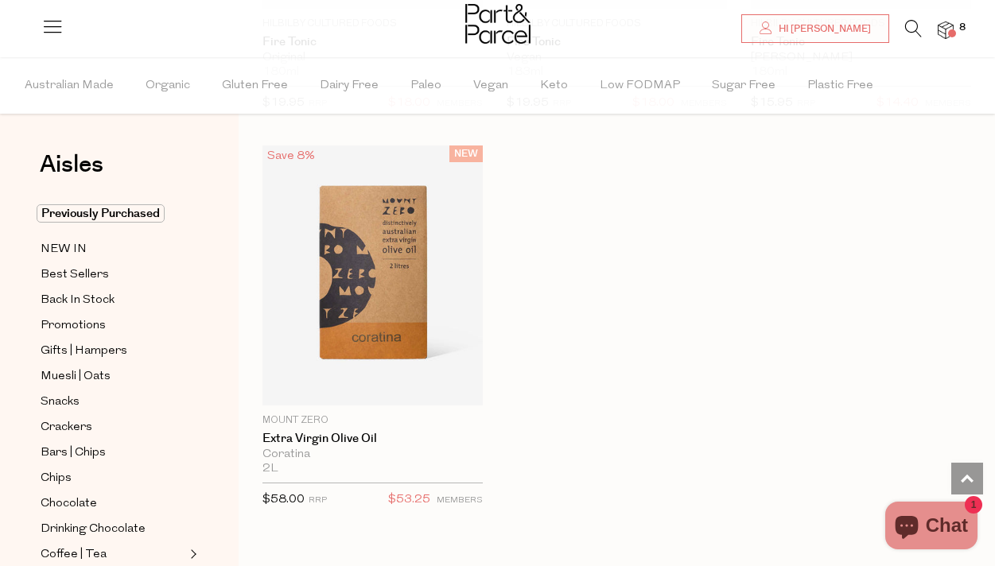
click at [941, 25] on img at bounding box center [946, 30] width 16 height 18
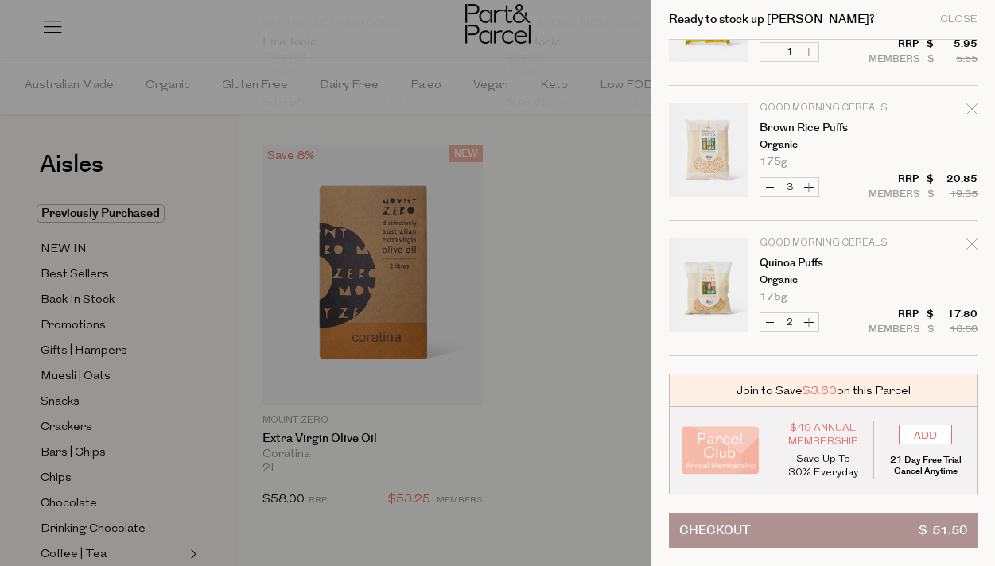
click at [786, 526] on button "Checkout $ 51.50" at bounding box center [823, 530] width 309 height 35
